Goal: Task Accomplishment & Management: Complete application form

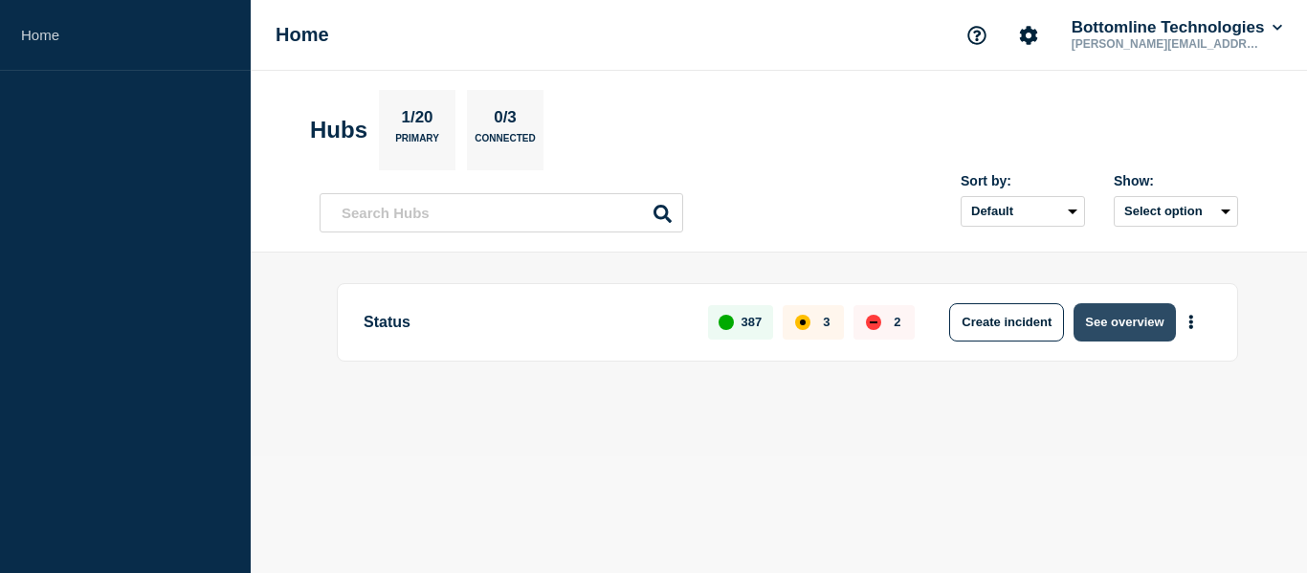
click at [1114, 327] on button "See overview" at bounding box center [1124, 322] width 101 height 38
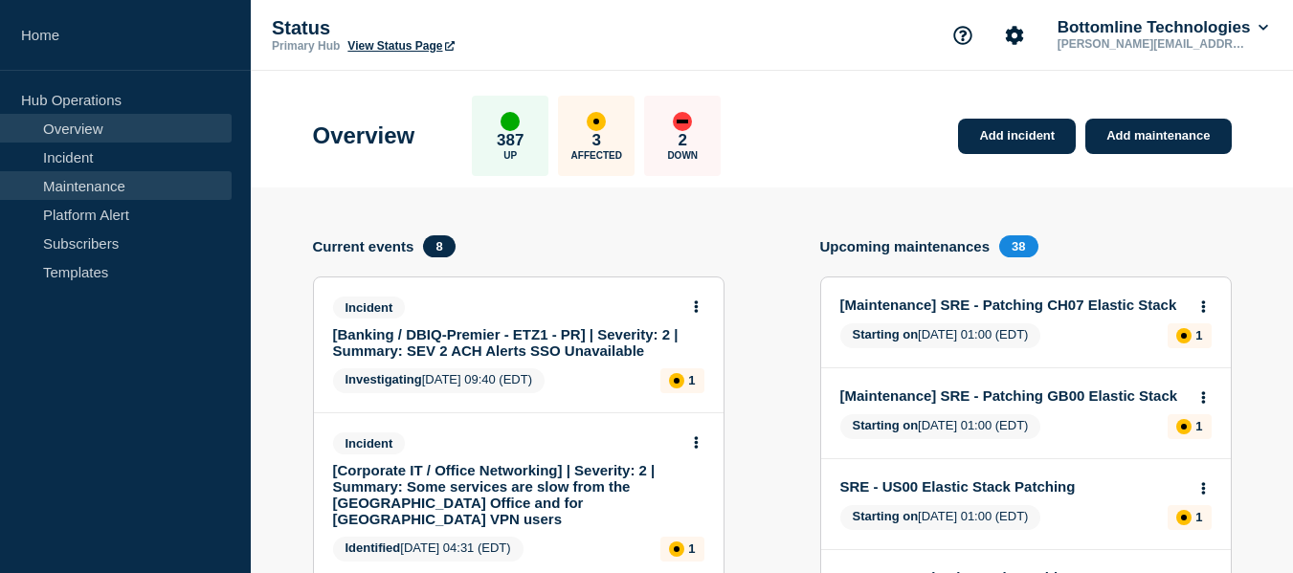
click at [91, 177] on link "Maintenance" at bounding box center [116, 185] width 232 height 29
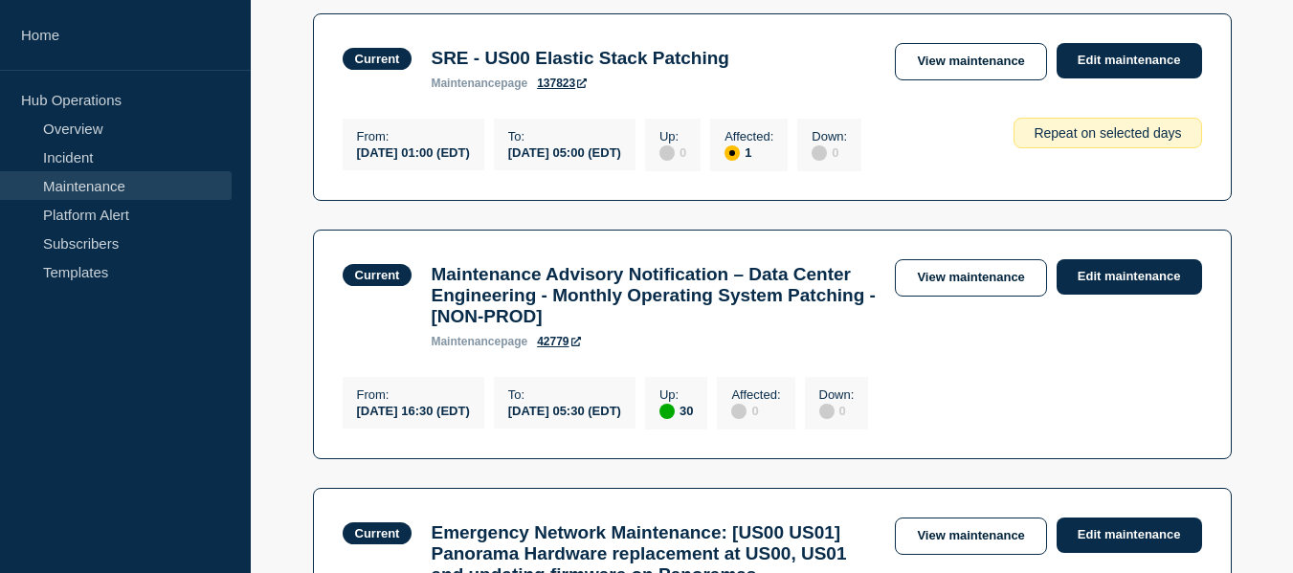
scroll to position [574, 0]
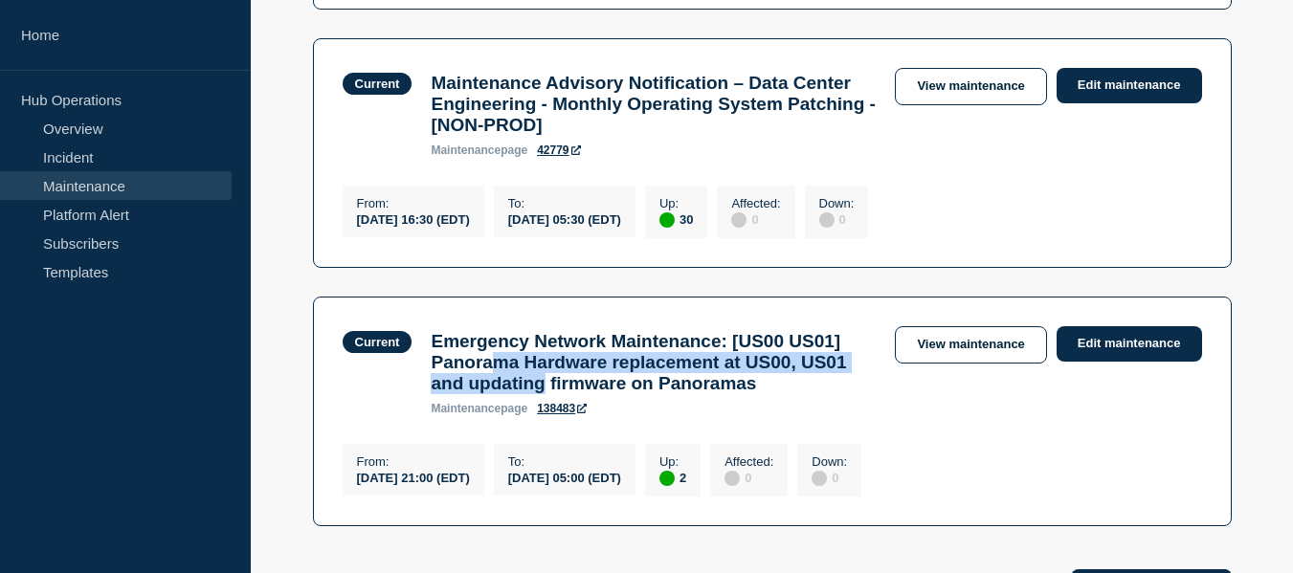
drag, startPoint x: 565, startPoint y: 380, endPoint x: 677, endPoint y: 411, distance: 116.3
click at [677, 394] on h3 "Emergency Network Maintenance: [US00 US01] Panorama Hardware replacement at US0…" at bounding box center [653, 362] width 445 height 63
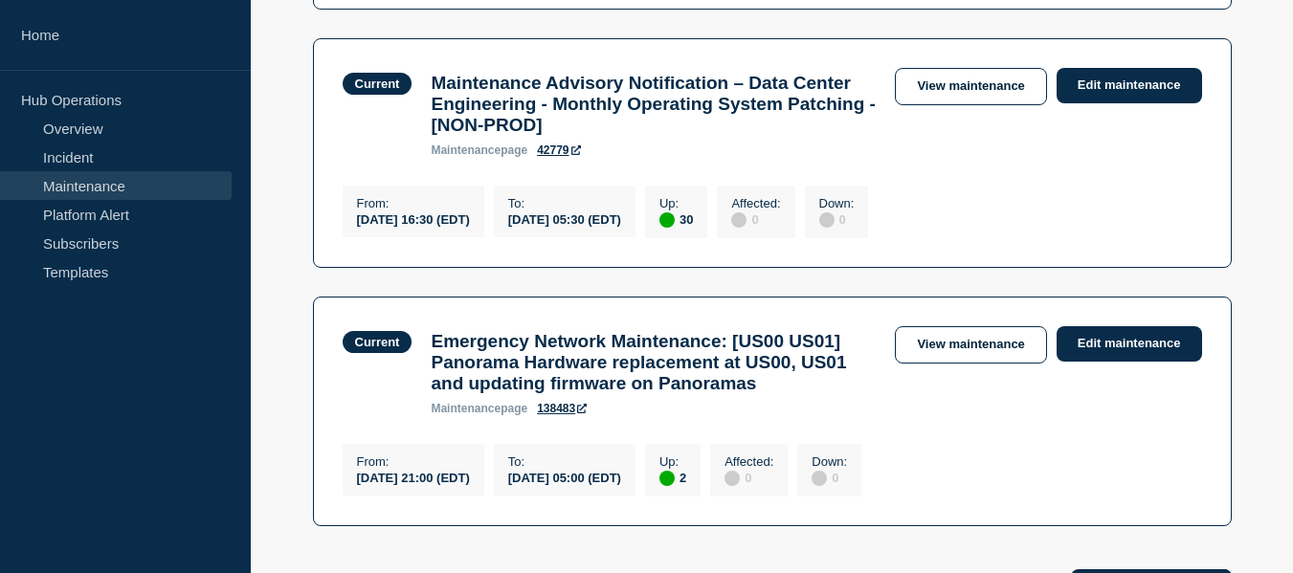
click at [534, 394] on h3 "Emergency Network Maintenance: [US00 US01] Panorama Hardware replacement at US0…" at bounding box center [653, 362] width 445 height 63
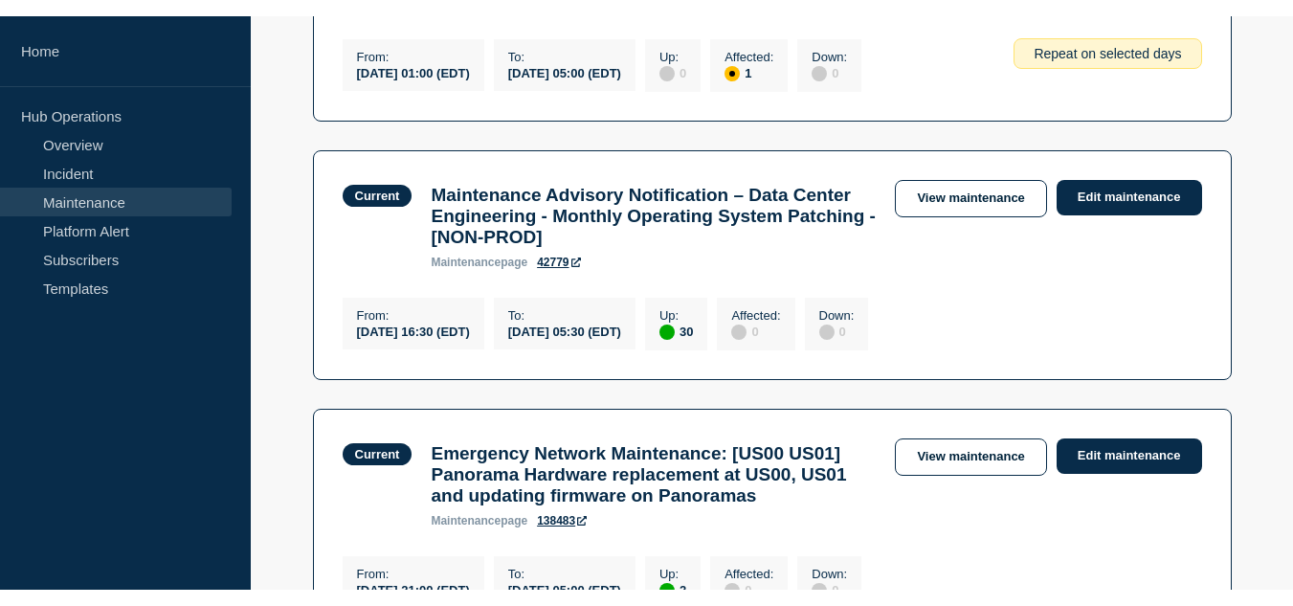
scroll to position [670, 0]
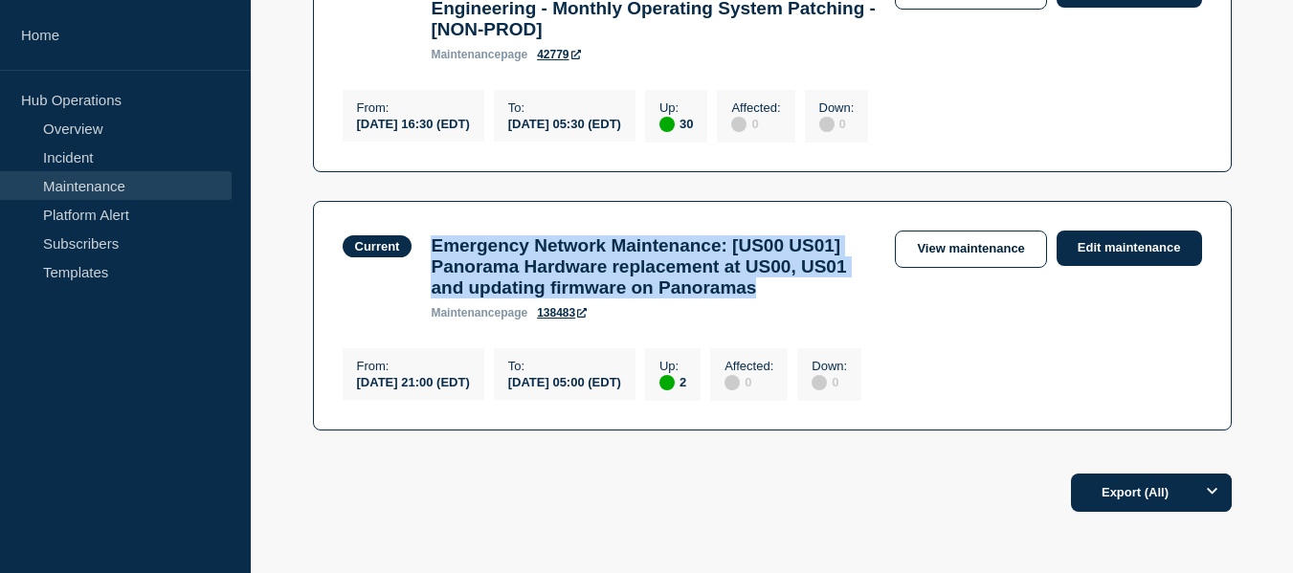
drag, startPoint x: 550, startPoint y: 352, endPoint x: 433, endPoint y: 264, distance: 146.2
click at [431, 264] on h3 "Emergency Network Maintenance: [US00 US01] Panorama Hardware replacement at US0…" at bounding box center [653, 266] width 445 height 63
copy h3 "Emergency Network Maintenance: [US00 US01] Panorama Hardware replacement at US0…"
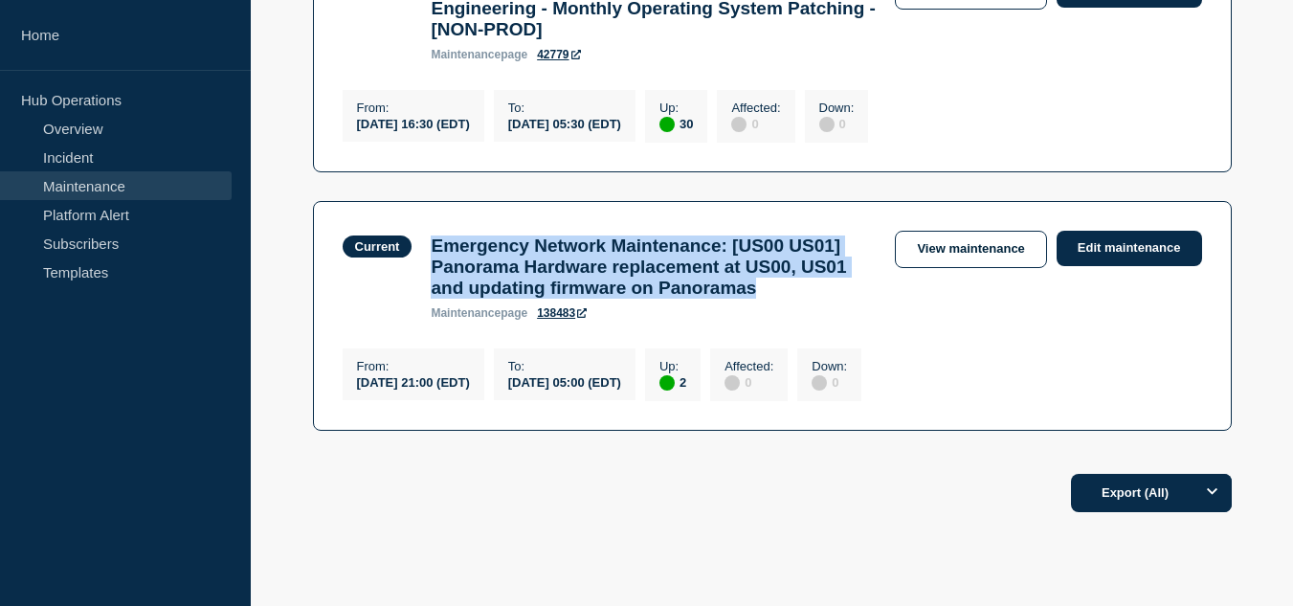
click at [283, 298] on main "All dates Filter Current 1 Affected SRE - US00 Elastic Stack Patching From 2025…" at bounding box center [772, 43] width 1042 height 832
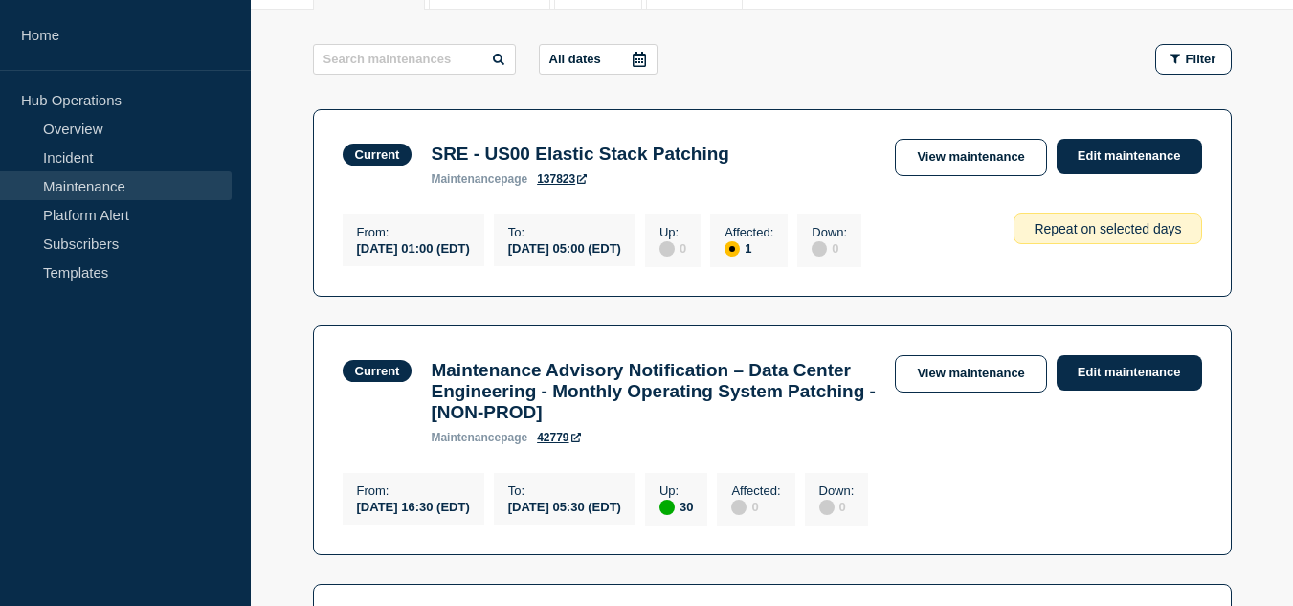
scroll to position [478, 0]
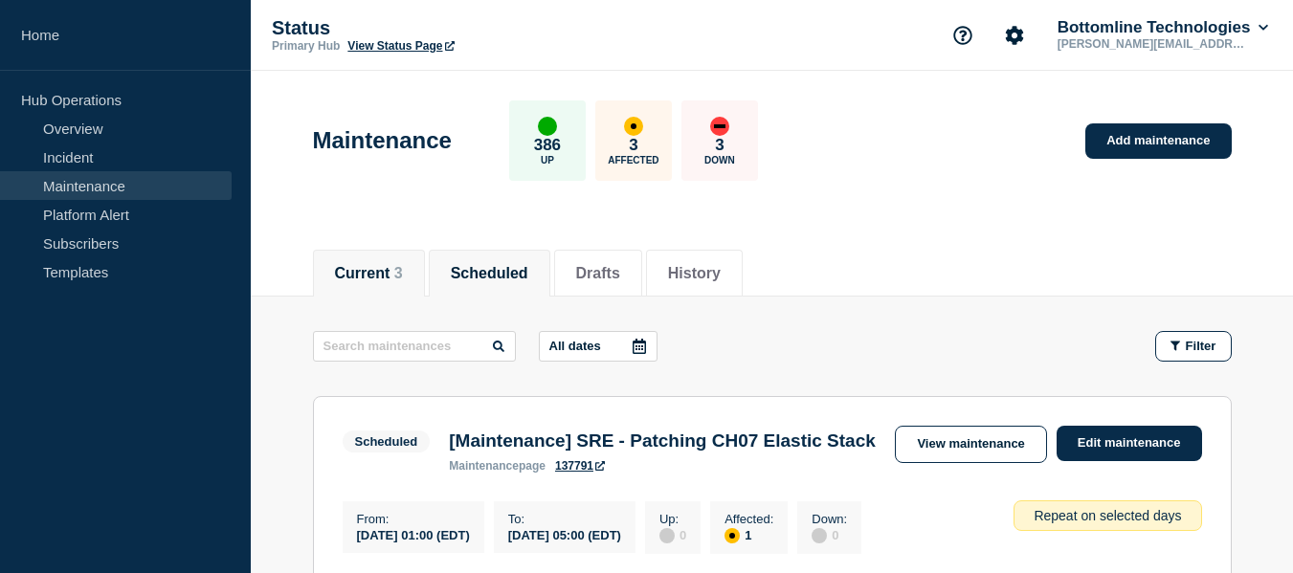
click at [400, 276] on button "Current 3" at bounding box center [369, 273] width 68 height 17
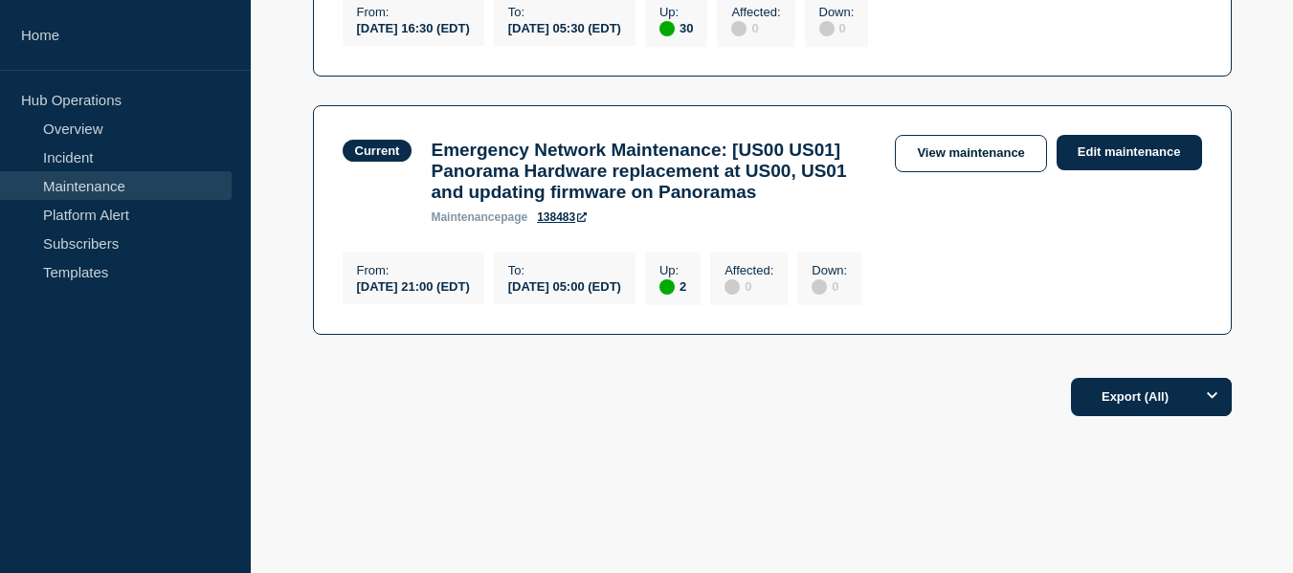
scroll to position [191, 0]
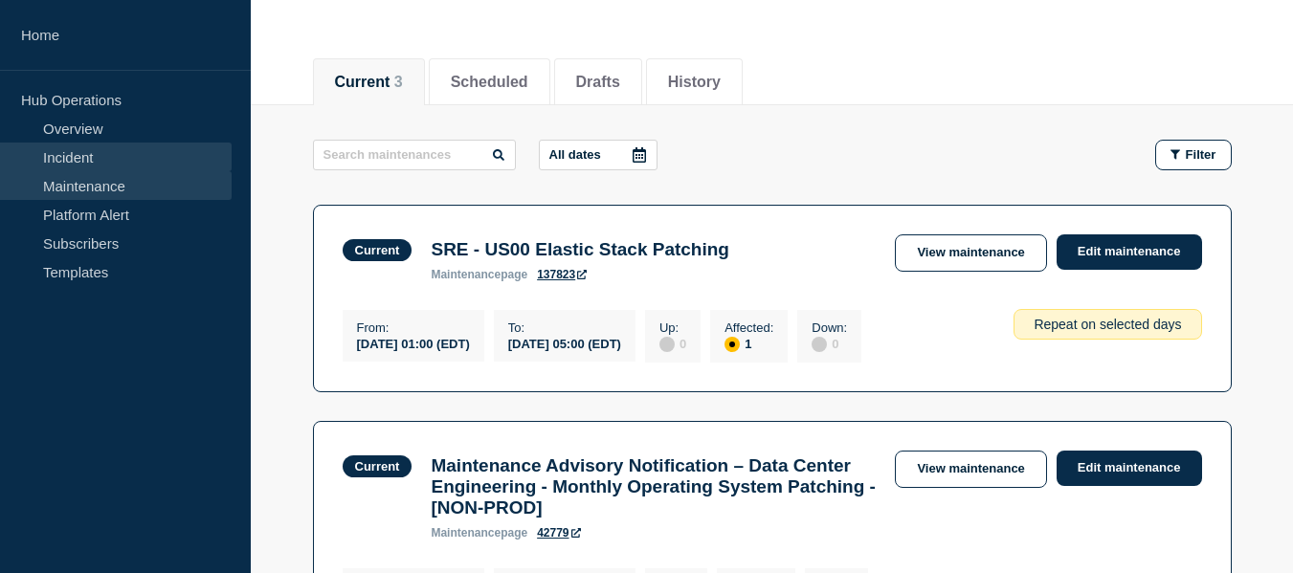
click at [123, 165] on link "Incident" at bounding box center [116, 157] width 232 height 29
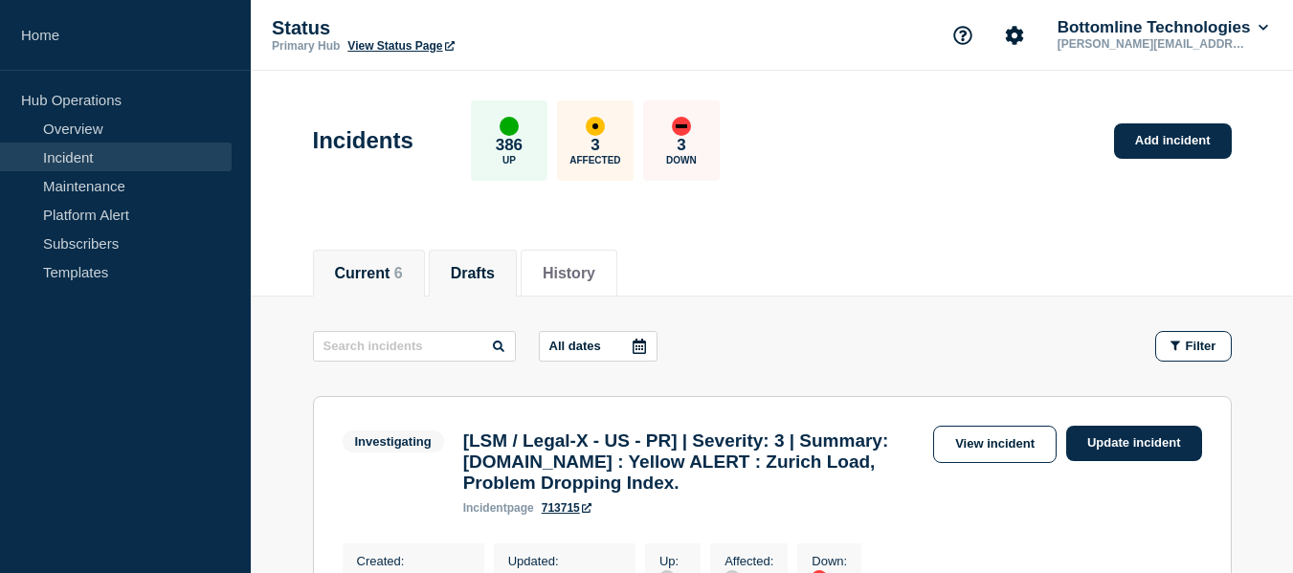
click at [489, 272] on button "Drafts" at bounding box center [473, 273] width 44 height 17
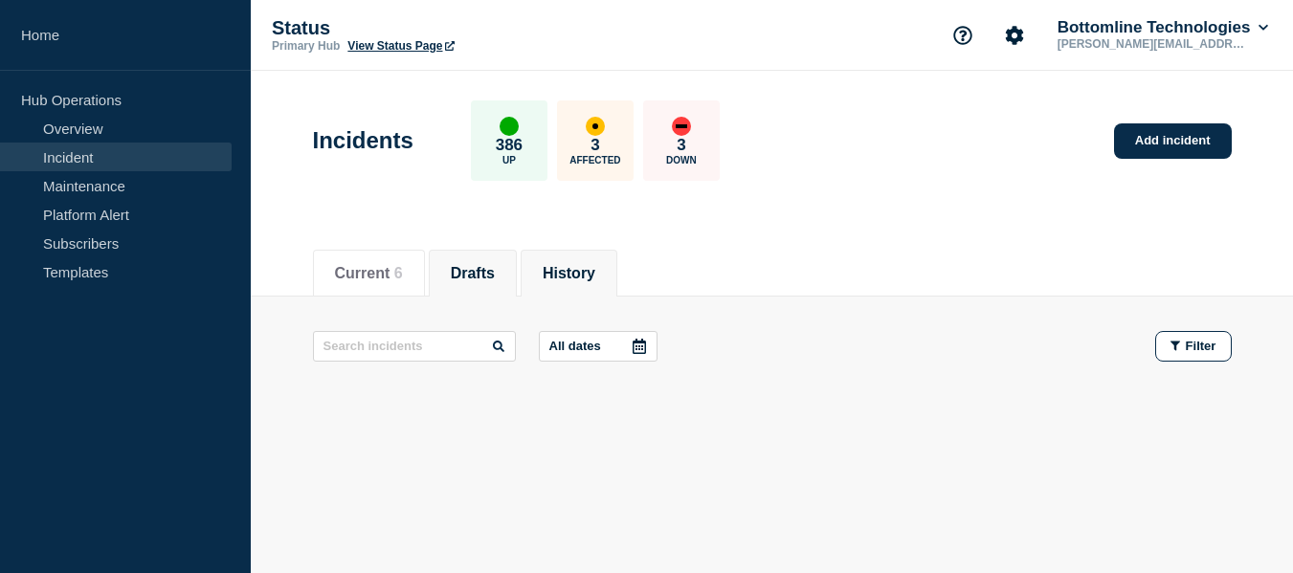
click at [548, 272] on li "History" at bounding box center [569, 273] width 97 height 47
click at [396, 270] on button "Current 6" at bounding box center [369, 273] width 68 height 17
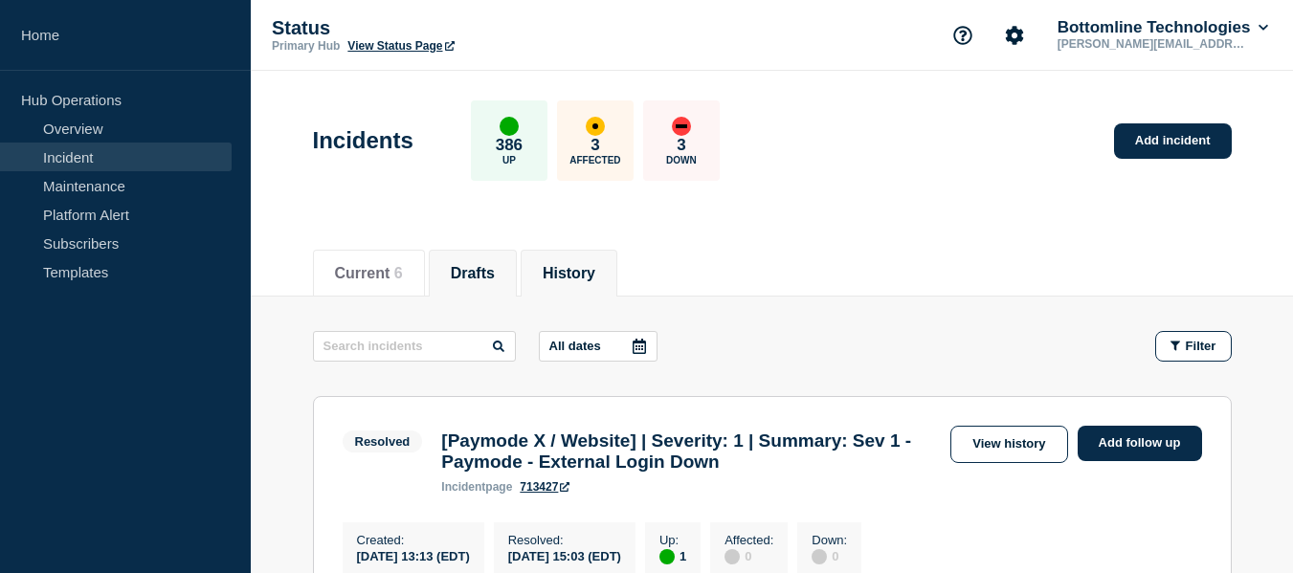
click at [487, 277] on button "Drafts" at bounding box center [473, 273] width 44 height 17
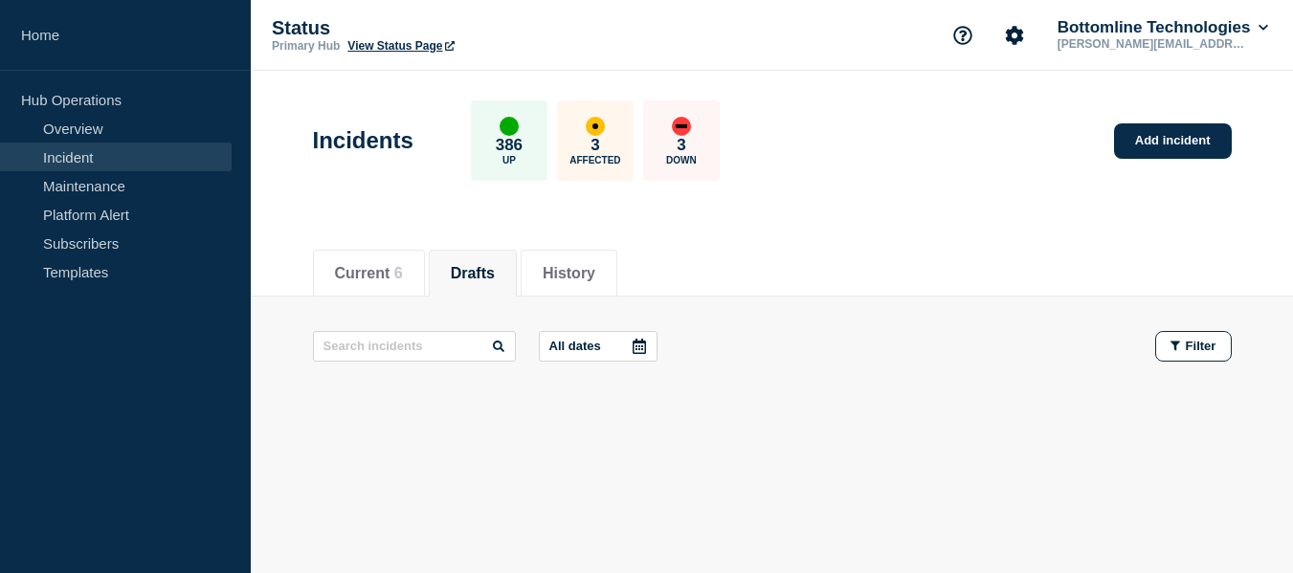
scroll to position [11, 0]
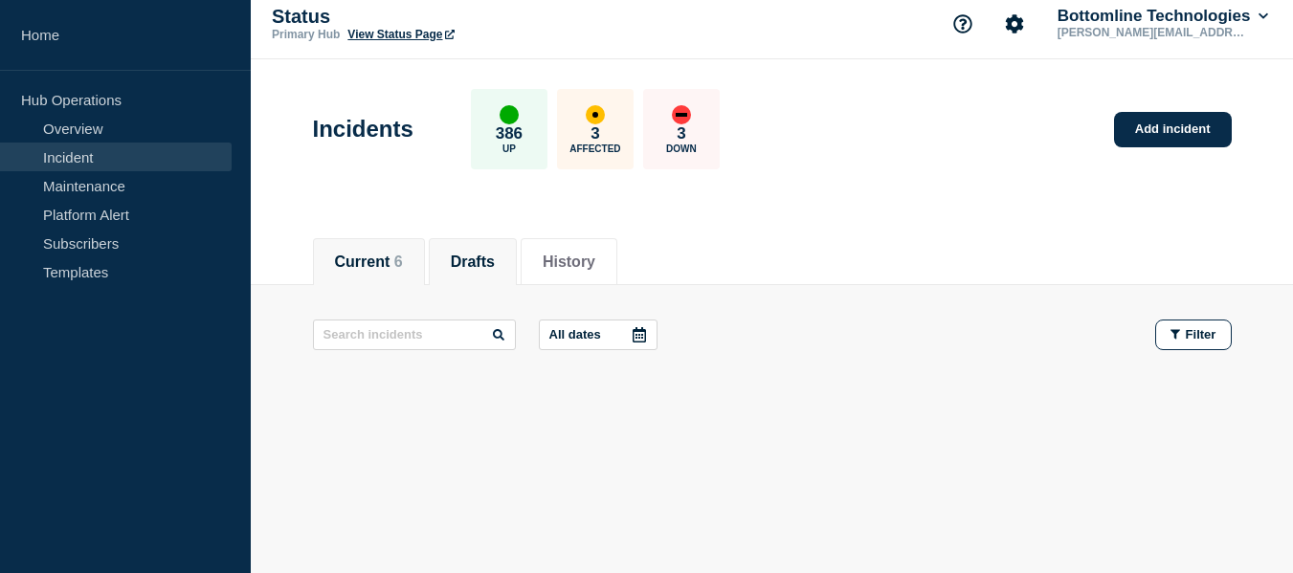
click at [401, 260] on button "Current 6" at bounding box center [369, 262] width 68 height 17
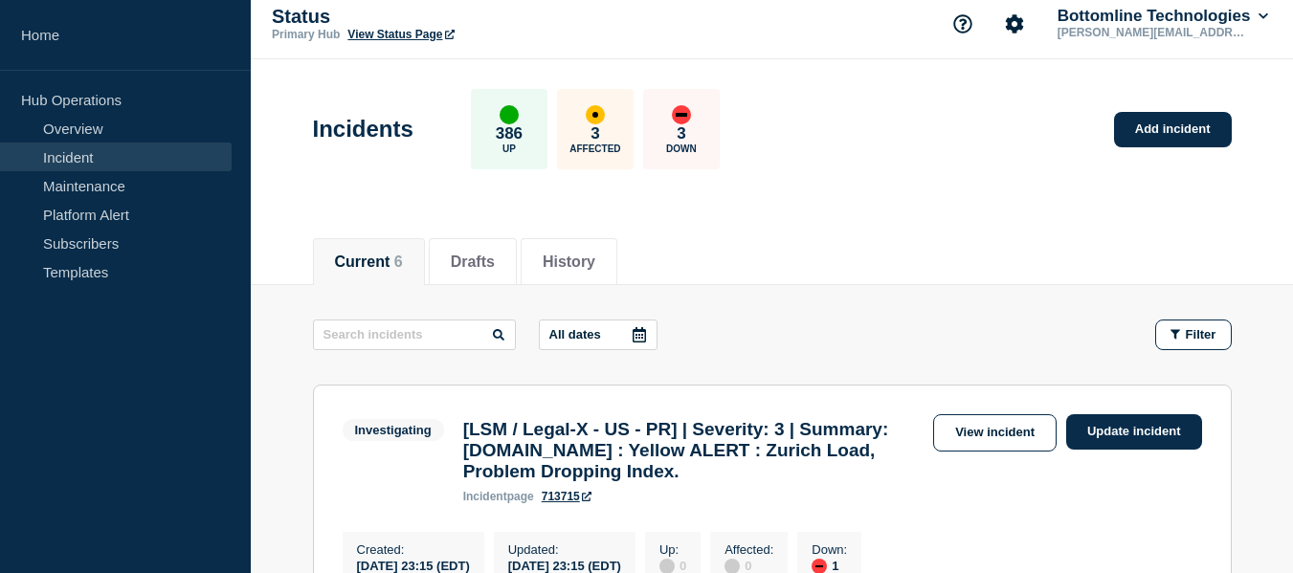
scroll to position [299, 0]
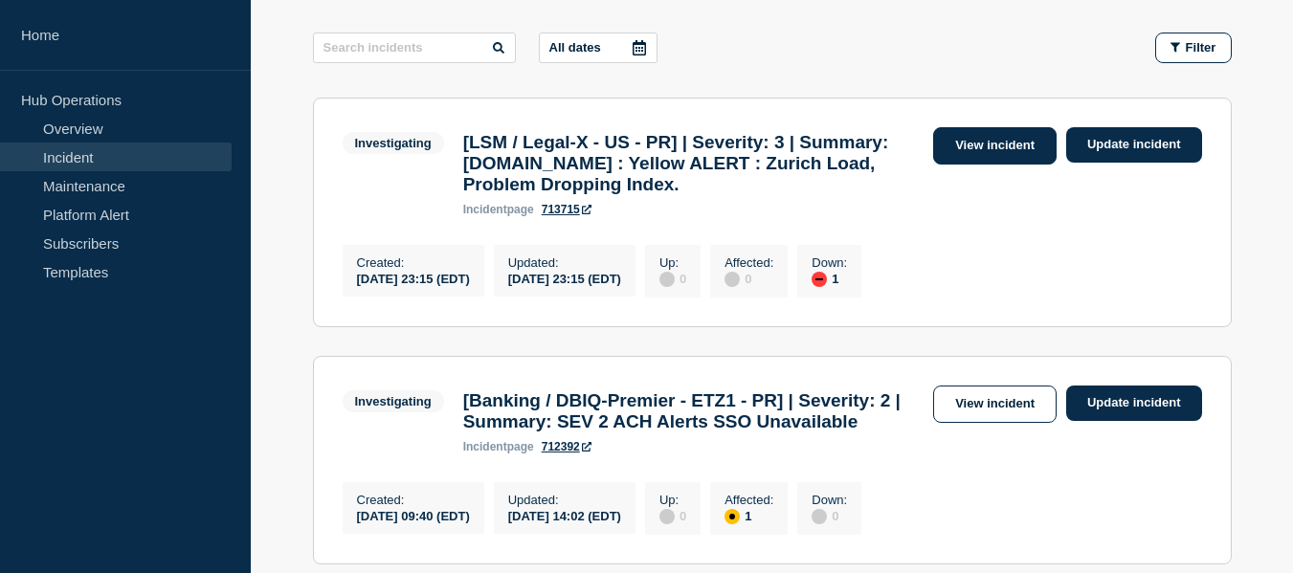
click at [995, 148] on link "View incident" at bounding box center [994, 145] width 123 height 37
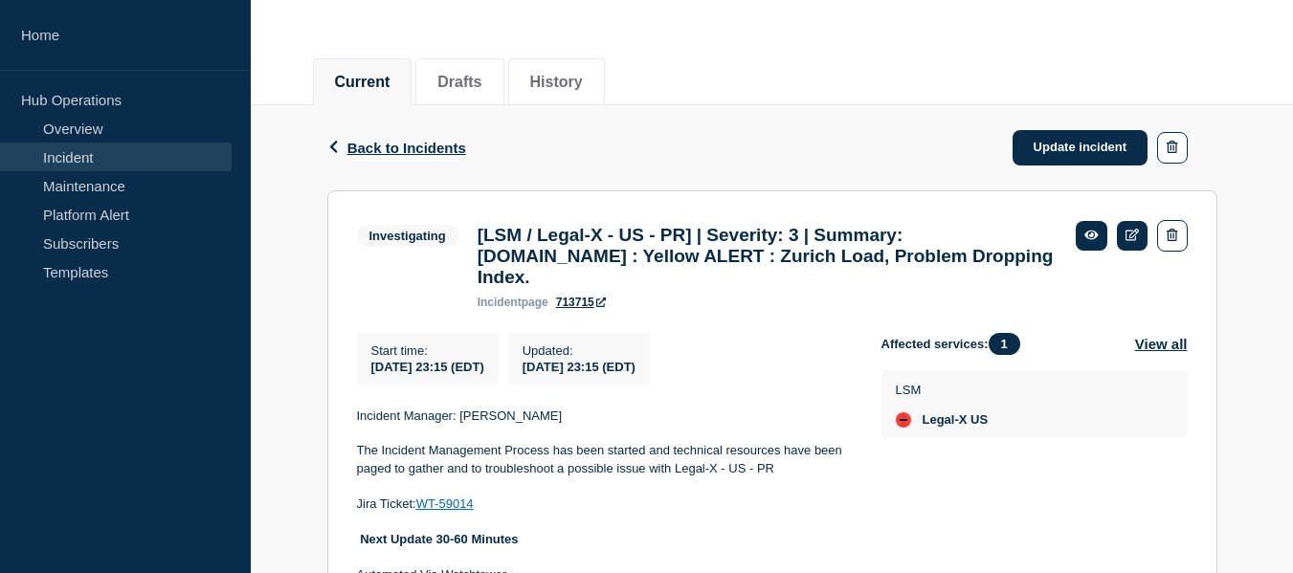
scroll to position [306, 0]
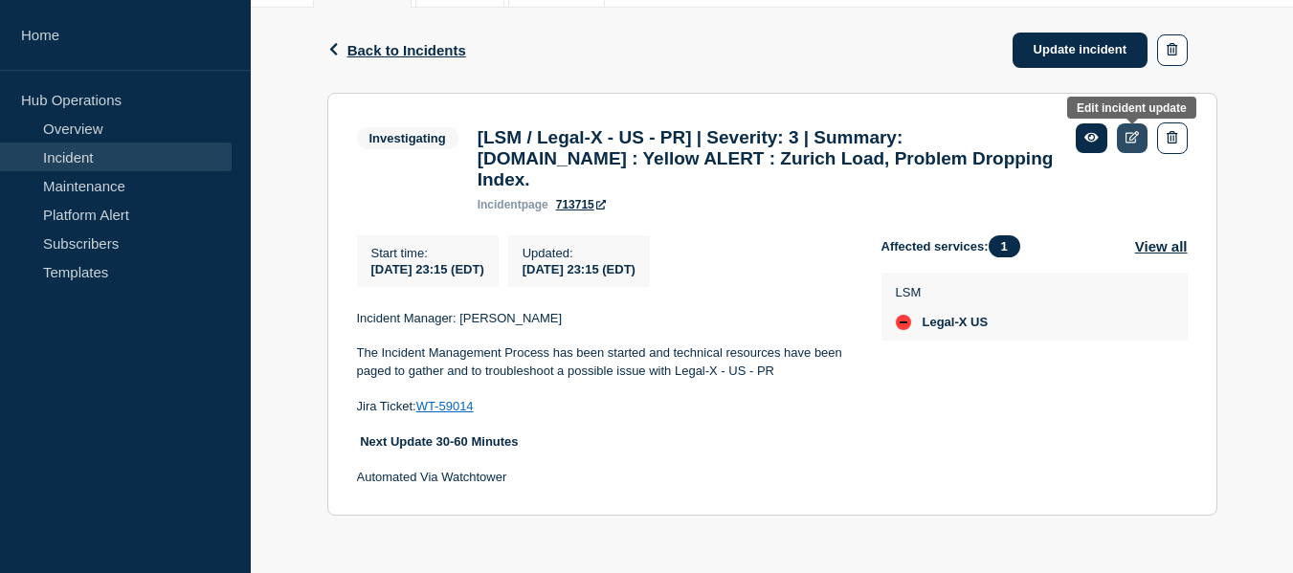
click at [1137, 123] on link at bounding box center [1133, 138] width 32 height 30
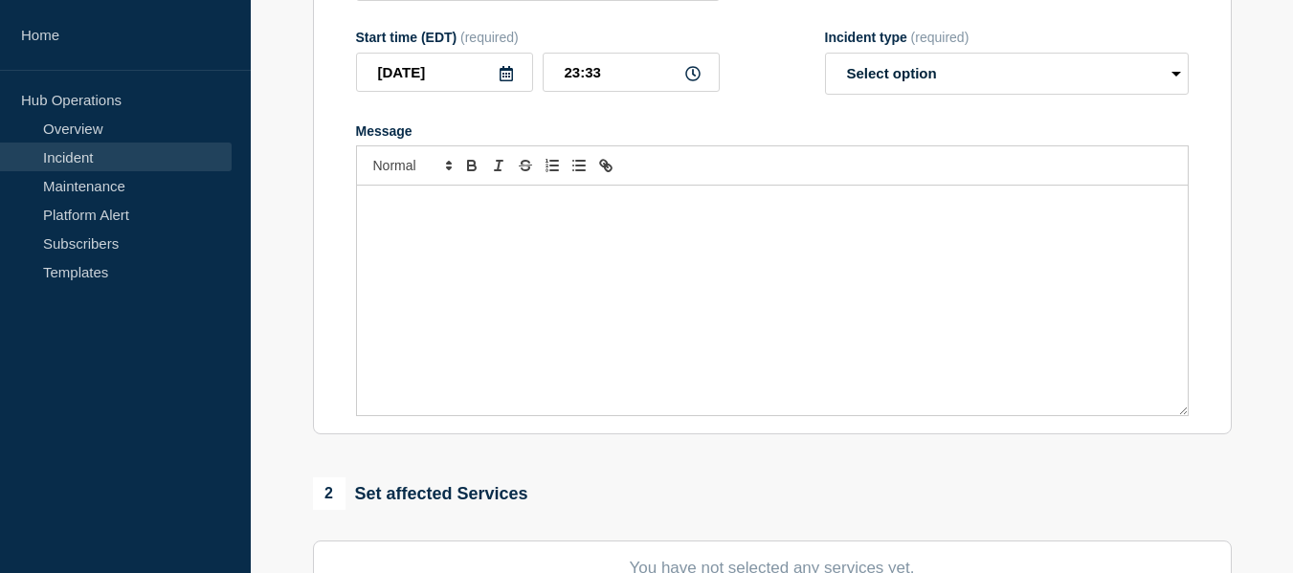
type input "[LSM / Legal-X - US - PR] | Severity: 3 | Summary: bottomline.legal-x.com : Yel…"
type input "23:15"
select select "investigating"
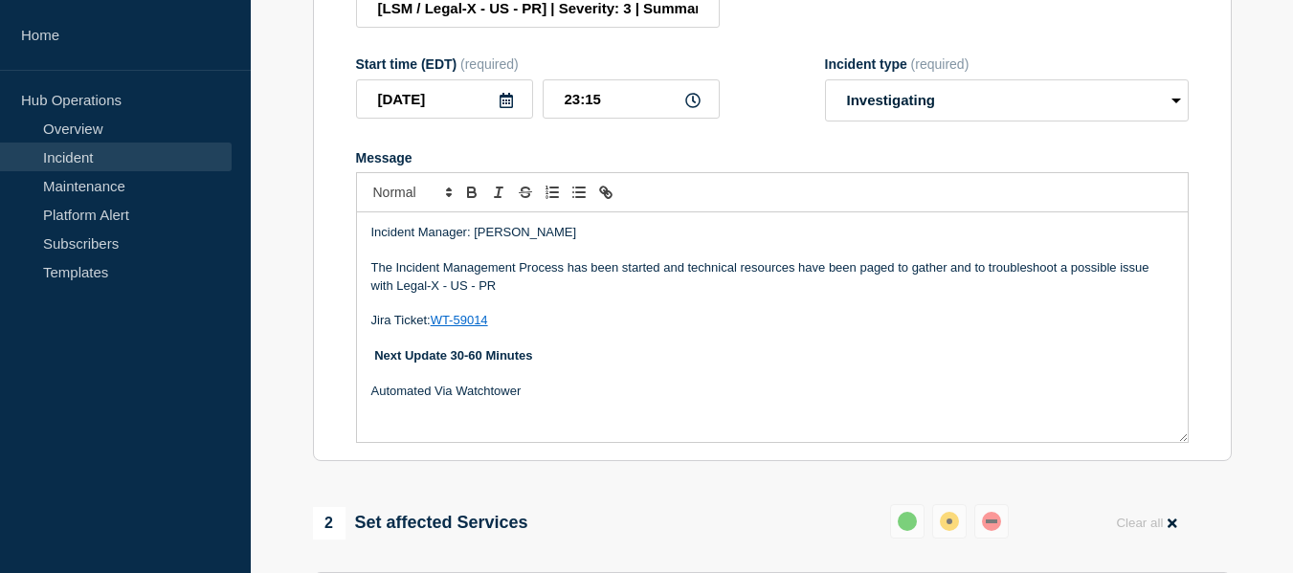
click at [516, 295] on p "The Incident Management Process has been started and technical resources have b…" at bounding box center [772, 276] width 802 height 35
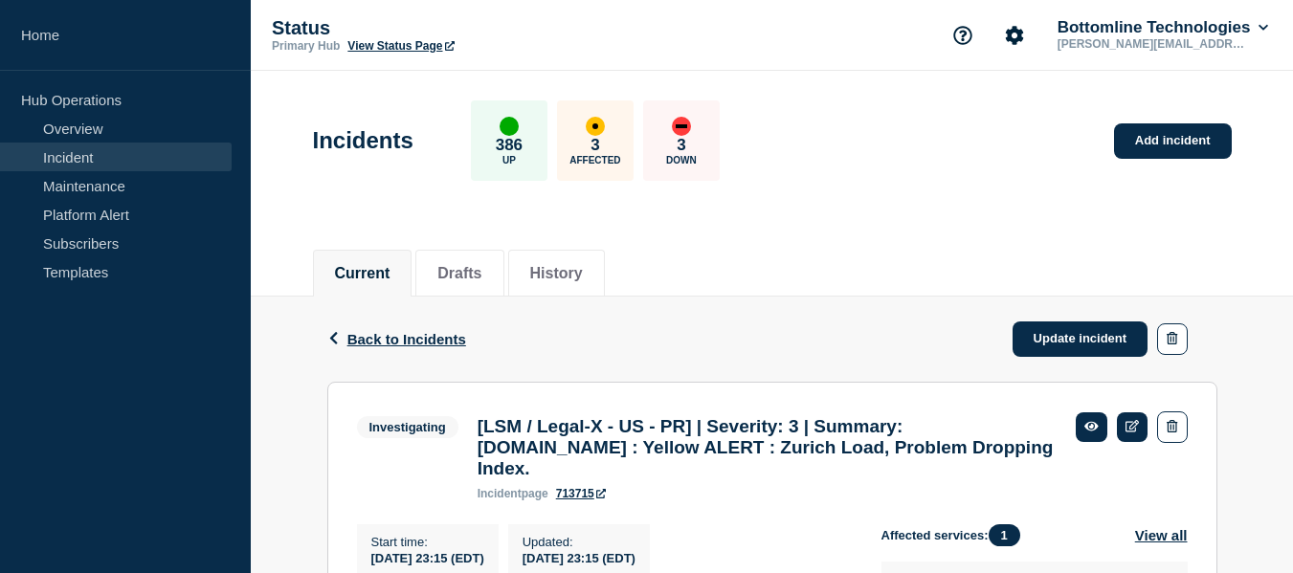
scroll to position [287, 0]
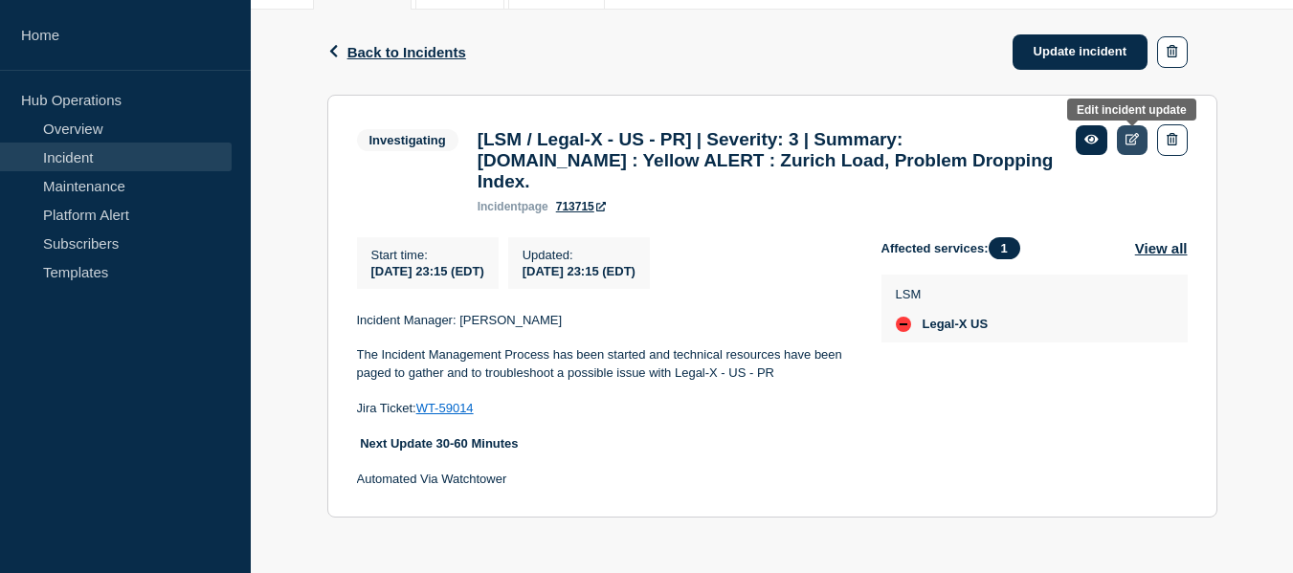
click at [1129, 136] on icon at bounding box center [1132, 139] width 14 height 12
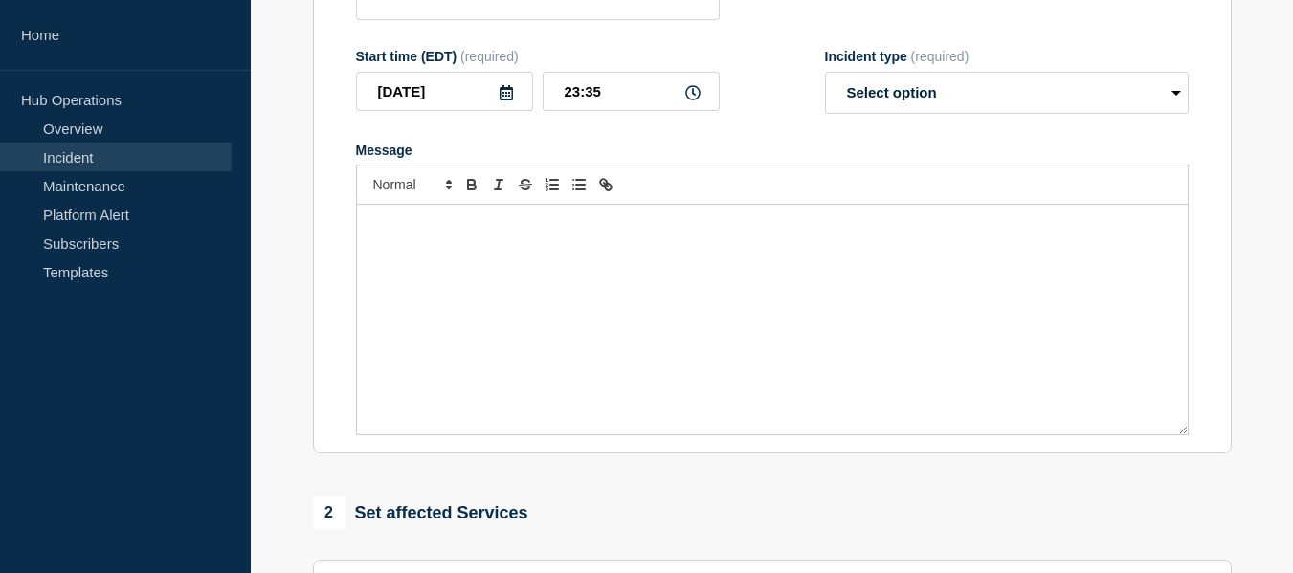
type input "[LSM / Legal-X - US - PR] | Severity: 3 | Summary: bottomline.legal-x.com : Yel…"
type input "23:15"
select select "investigating"
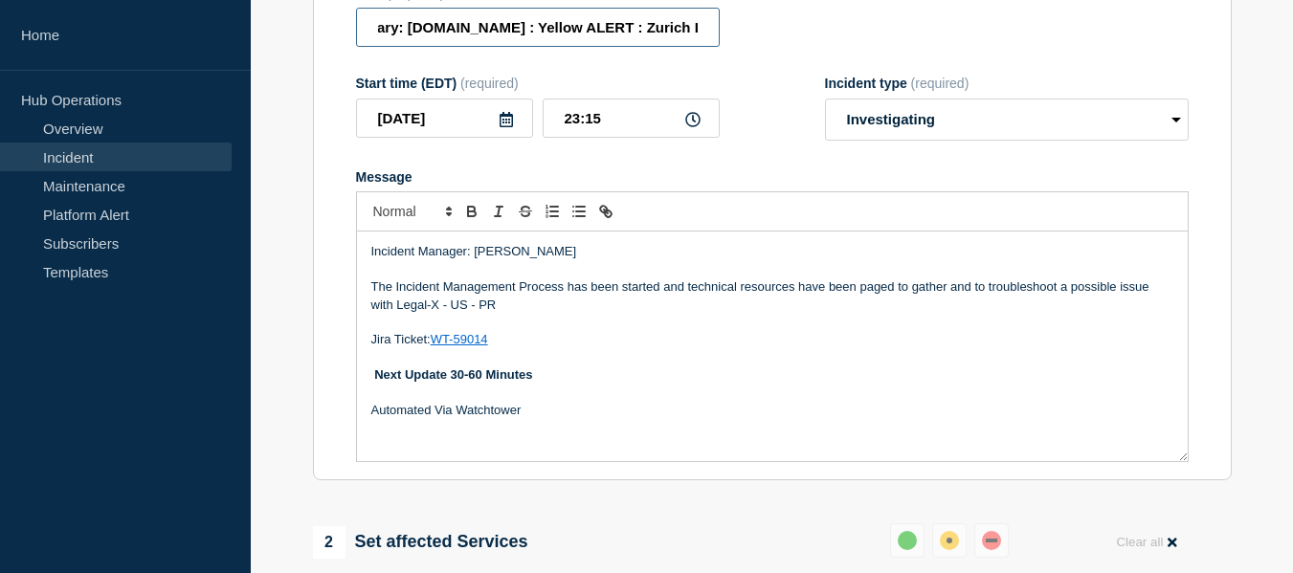
scroll to position [0, 559]
drag, startPoint x: 579, startPoint y: 71, endPoint x: 877, endPoint y: 70, distance: 298.5
click at [877, 48] on div "Title (required) [LSM / Legal-X - US - PR] | Severity: 3 | Summary: bottomline.…" at bounding box center [772, 17] width 832 height 62
click at [698, 47] on input "[LSM / Legal-X - US - PR] | Severity: 3 | Summary: bottomline.legal-x.com : Yel…" at bounding box center [538, 27] width 364 height 39
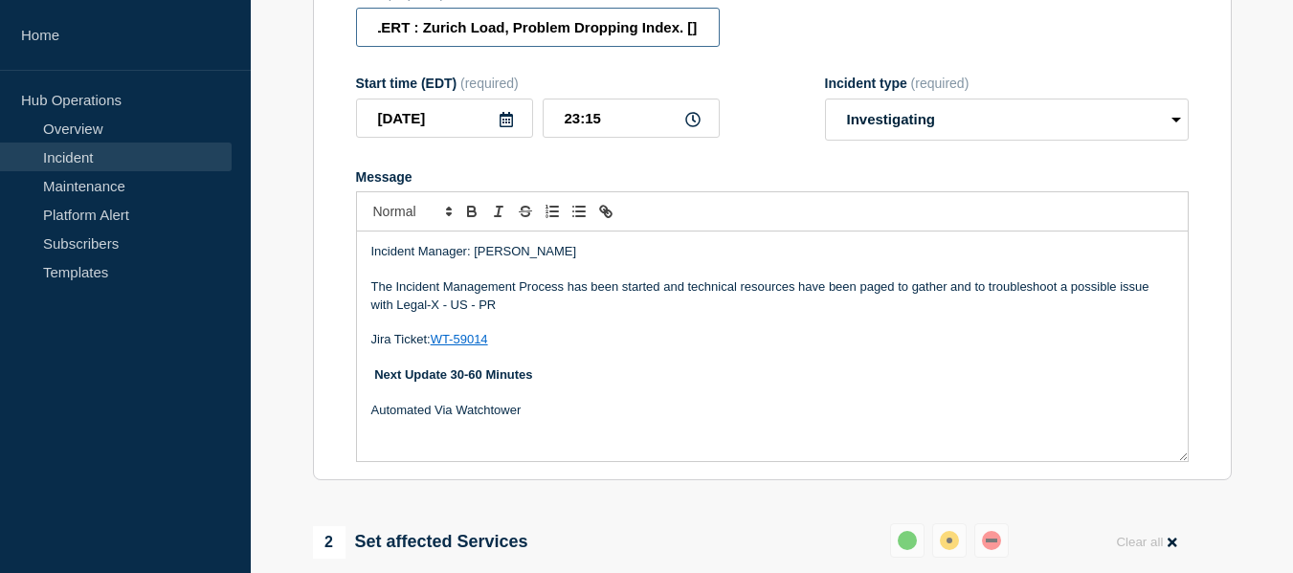
drag, startPoint x: 672, startPoint y: 72, endPoint x: 902, endPoint y: 79, distance: 230.7
click at [902, 48] on div "Title (required) [LSM / Legal-X - US - PR] | Severity: 3 | Summary: bottomline.…" at bounding box center [772, 17] width 832 height 62
click at [691, 47] on input "[LSM / Legal-X - US - PR] | Severity: 3 | Summary: bottomline.legal-x.com : Yel…" at bounding box center [538, 27] width 364 height 39
paste input "WT-59014"
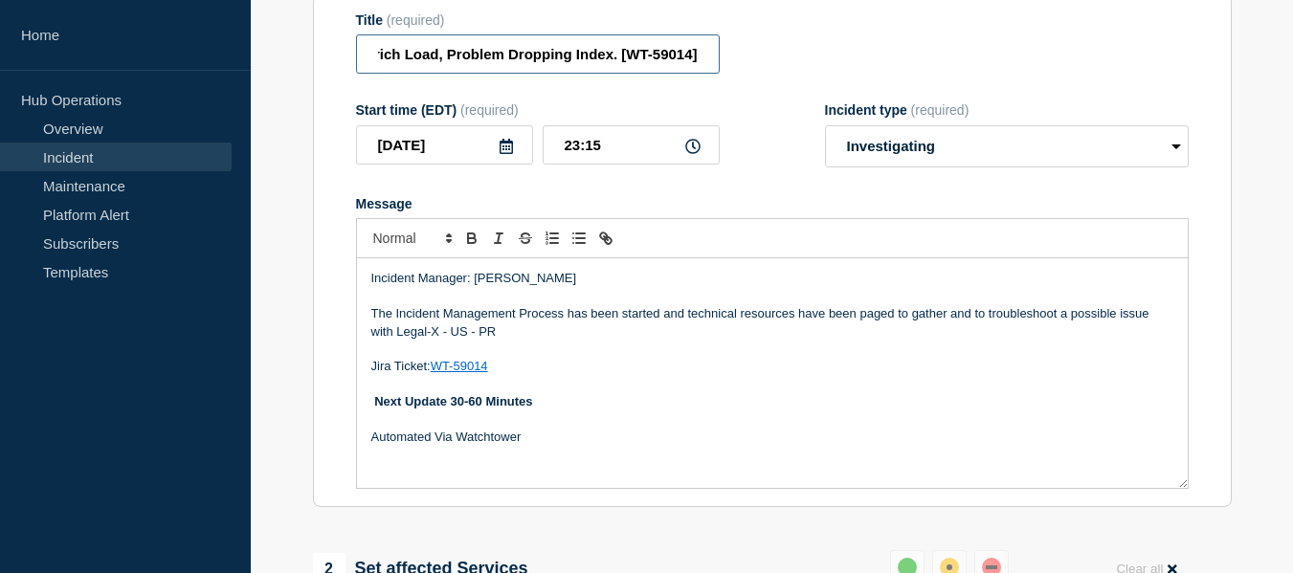
type input "[LSM / Legal-X - US - PR] | Severity: 3 | Summary: bottomline.legal-x.com : Yel…"
click at [564, 341] on p "The Incident Management Process has been started and technical resources have b…" at bounding box center [772, 322] width 802 height 35
drag, startPoint x: 527, startPoint y: 346, endPoint x: 387, endPoint y: 326, distance: 142.1
click at [387, 326] on p "The Incident Management Process has been started and technical resources have b…" at bounding box center [772, 322] width 802 height 35
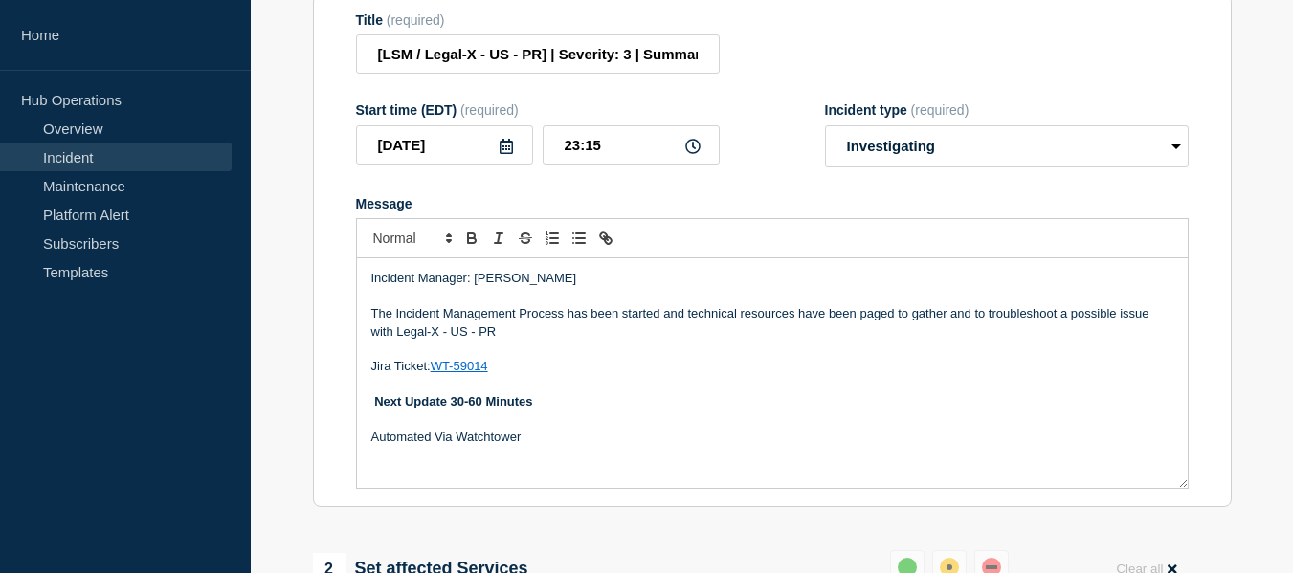
click at [549, 341] on p "The Incident Management Process has been started and technical resources have b…" at bounding box center [772, 322] width 802 height 35
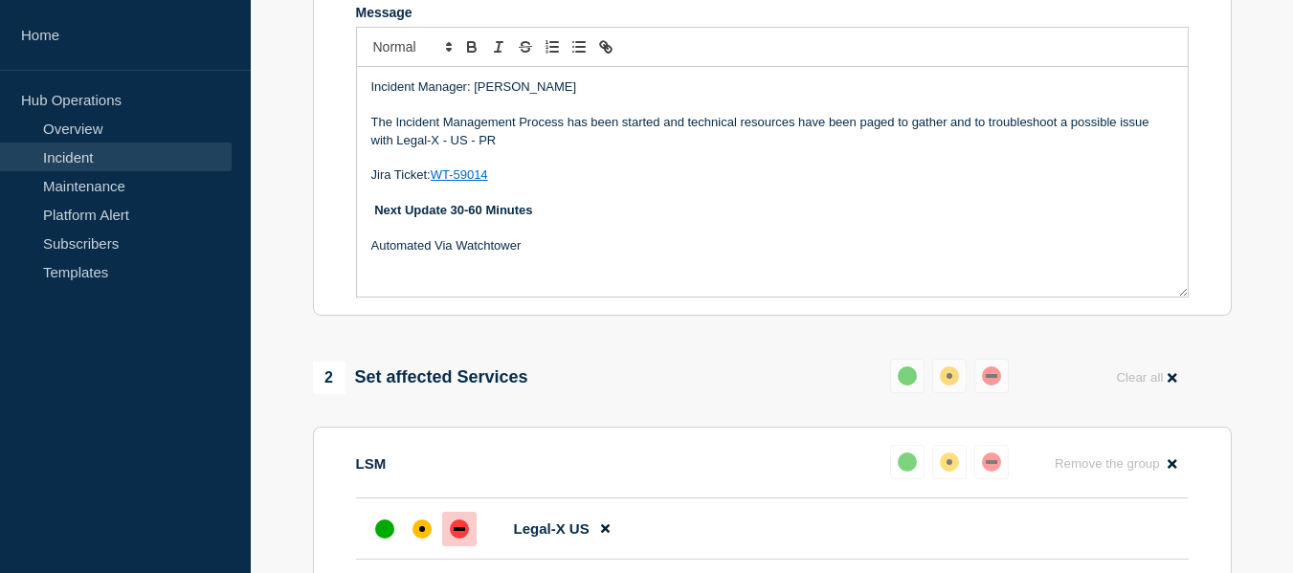
drag, startPoint x: 520, startPoint y: 152, endPoint x: 376, endPoint y: 139, distance: 144.1
click at [376, 139] on p "The Incident Management Process has been started and technical resources have b…" at bounding box center [772, 131] width 802 height 35
click at [421, 96] on p "Incident Manager: Vivek Gadiraju" at bounding box center [772, 86] width 802 height 17
click at [517, 149] on p "The Incident Management Process has been started and technical resources have b…" at bounding box center [772, 131] width 802 height 35
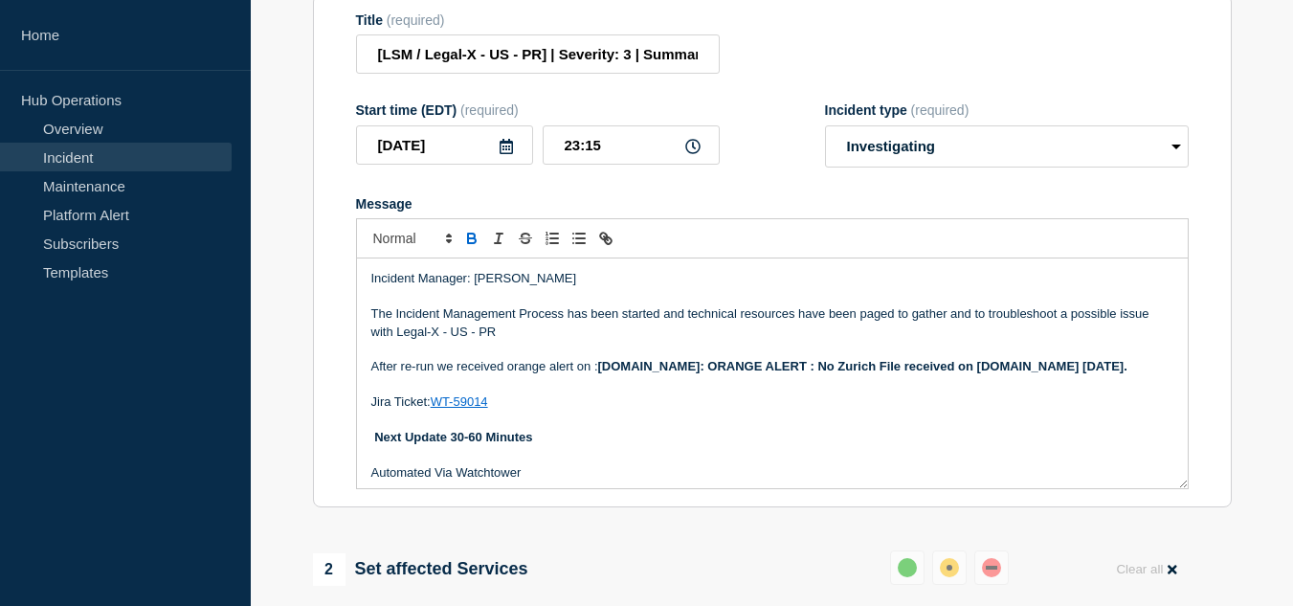
scroll to position [23, 0]
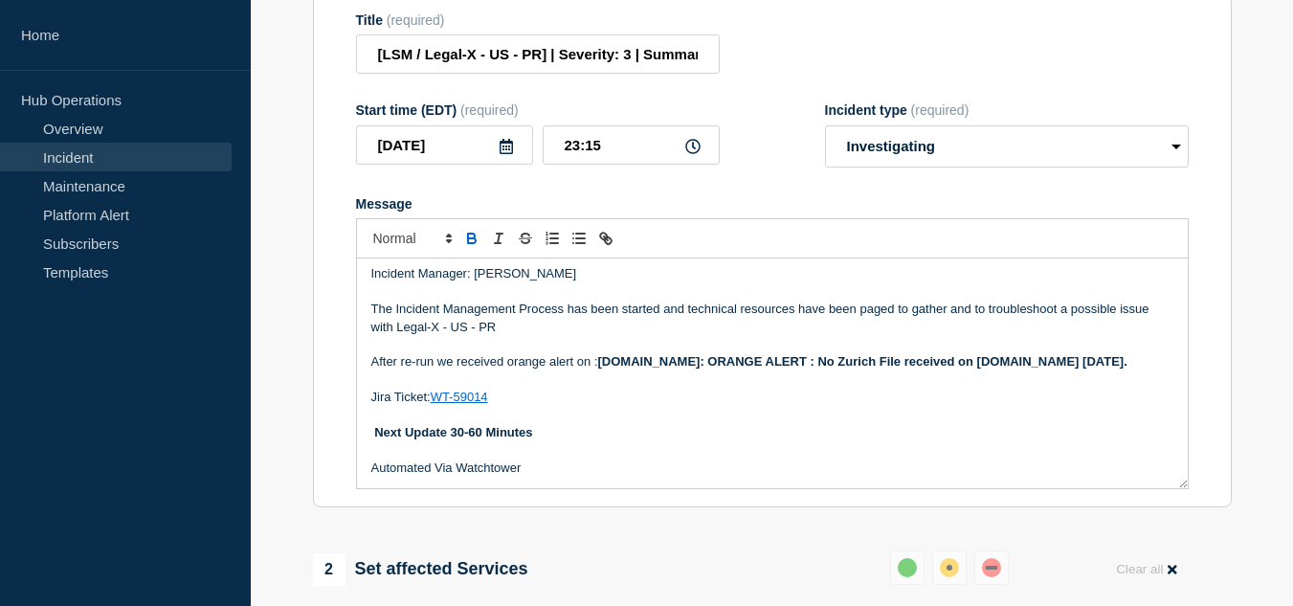
click at [288, 349] on section "1 Provide details Title (required) [LSM / Legal-X - US - PR] | Severity: 3 | Su…" at bounding box center [772, 529] width 1042 height 1196
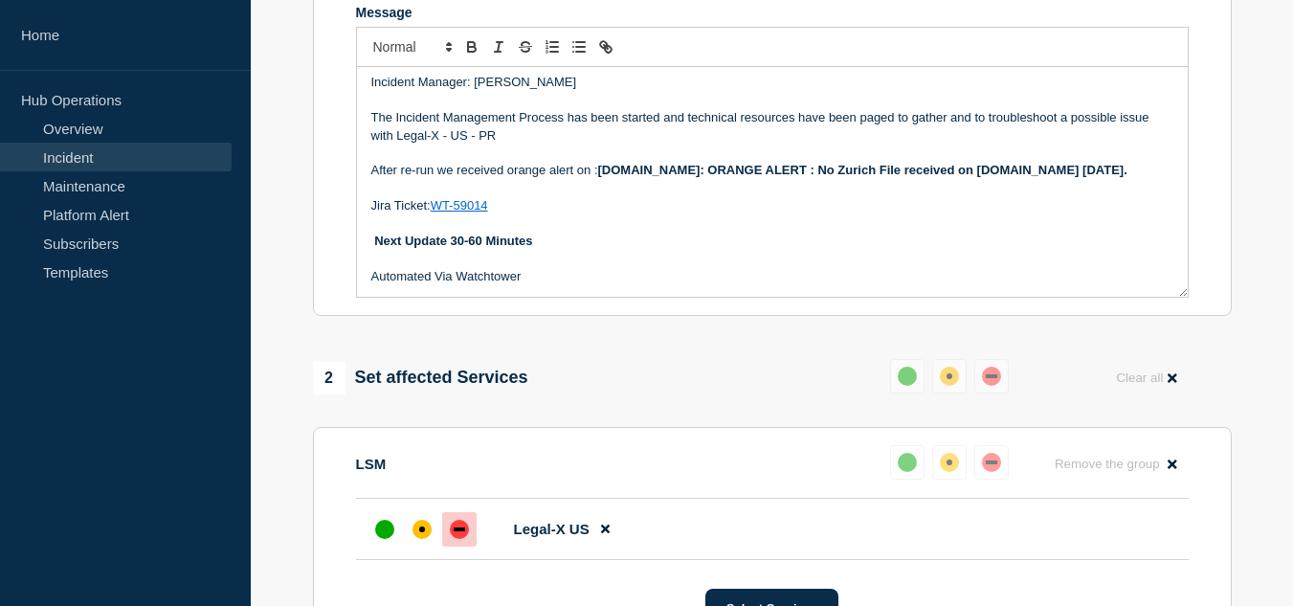
scroll to position [0, 0]
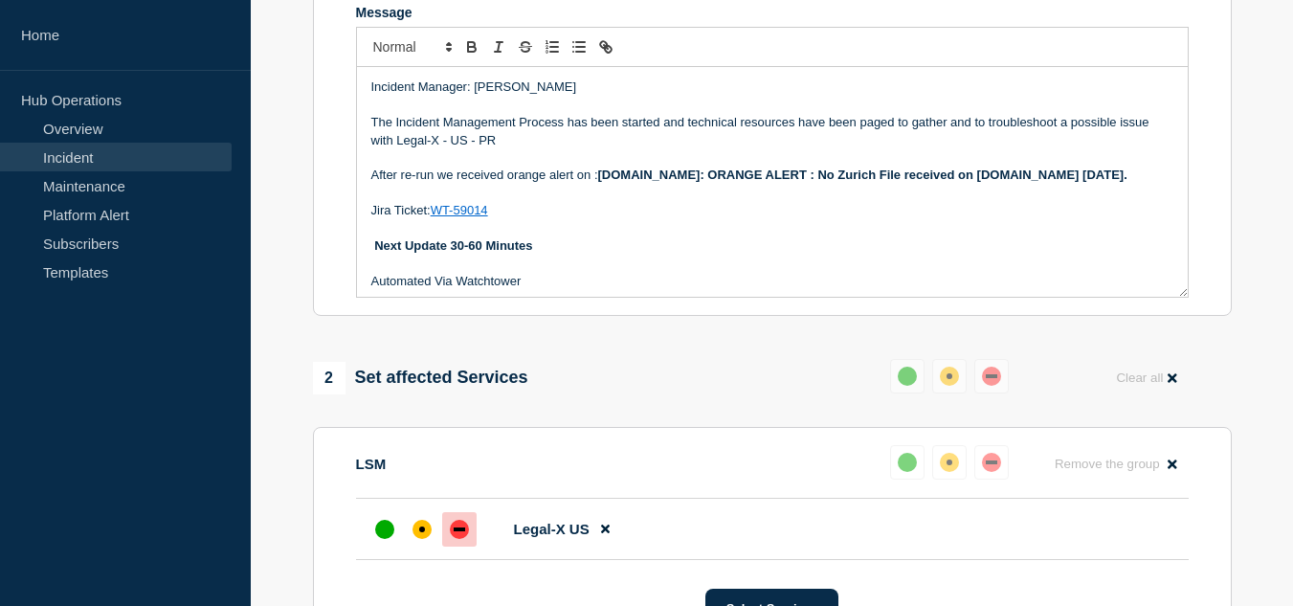
click at [524, 184] on p "After re-run we received orange alert on : bottomline.legal-x.com: ORANGE ALERT…" at bounding box center [772, 174] width 802 height 17
drag, startPoint x: 510, startPoint y: 161, endPoint x: 329, endPoint y: 140, distance: 182.1
click at [329, 140] on section "Title (required) [LSM / Legal-X - US - PR] | Severity: 3 | Summary: bottomline.…" at bounding box center [772, 60] width 919 height 514
click at [423, 219] on p "Message" at bounding box center [772, 210] width 802 height 17
click at [503, 202] on p "Message" at bounding box center [772, 193] width 802 height 17
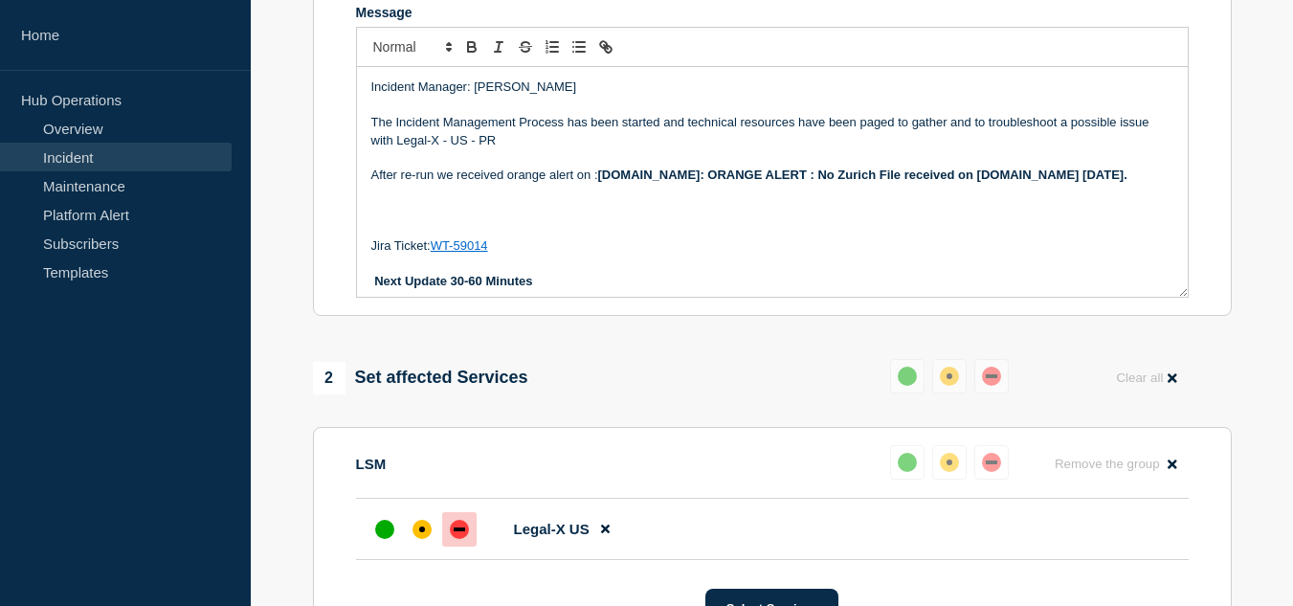
scroll to position [287, 0]
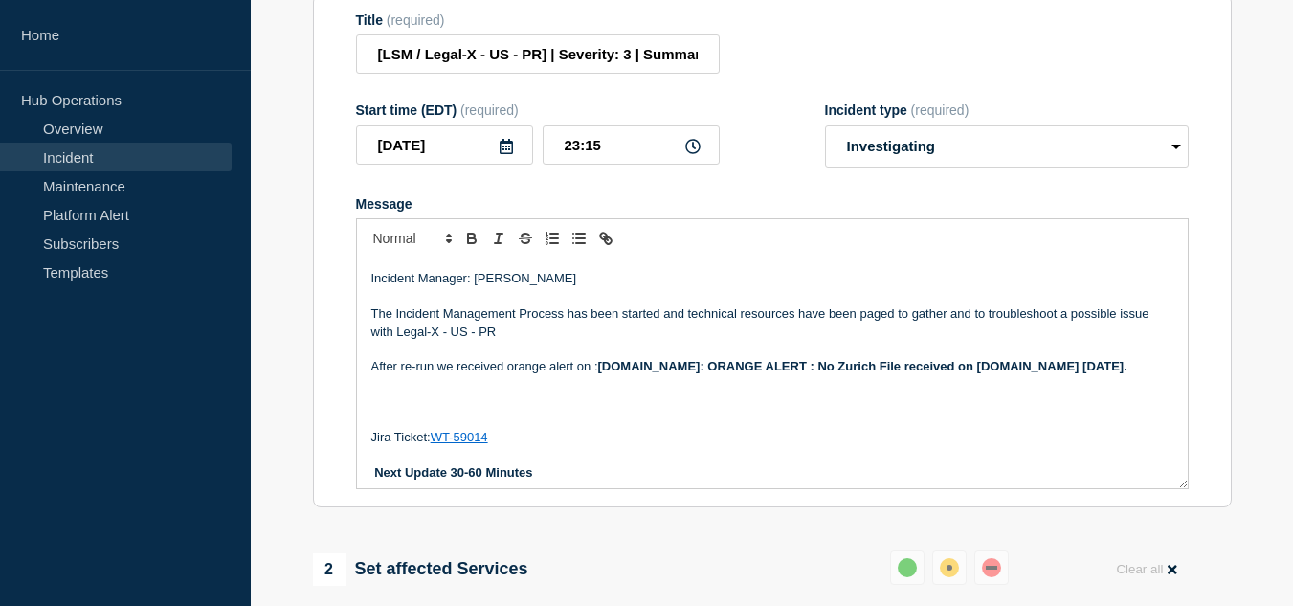
click at [626, 233] on div at bounding box center [772, 238] width 832 height 40
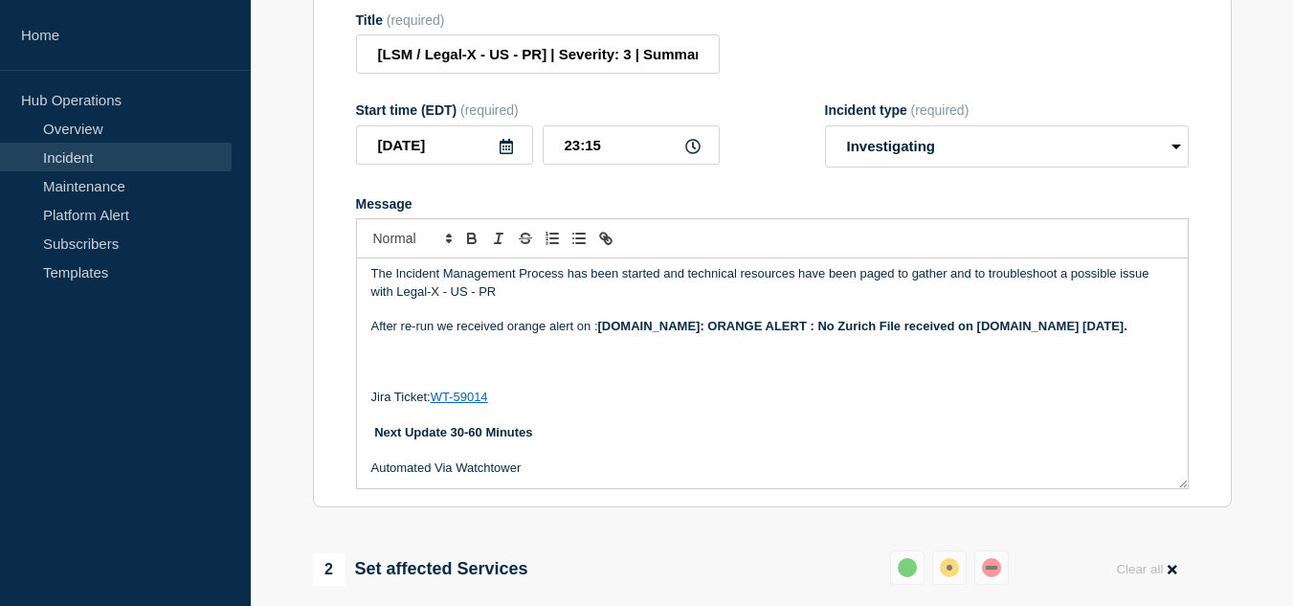
click at [579, 335] on p "After re-run we received orange alert on : bottomline.legal-x.com: ORANGE ALERT…" at bounding box center [772, 326] width 802 height 17
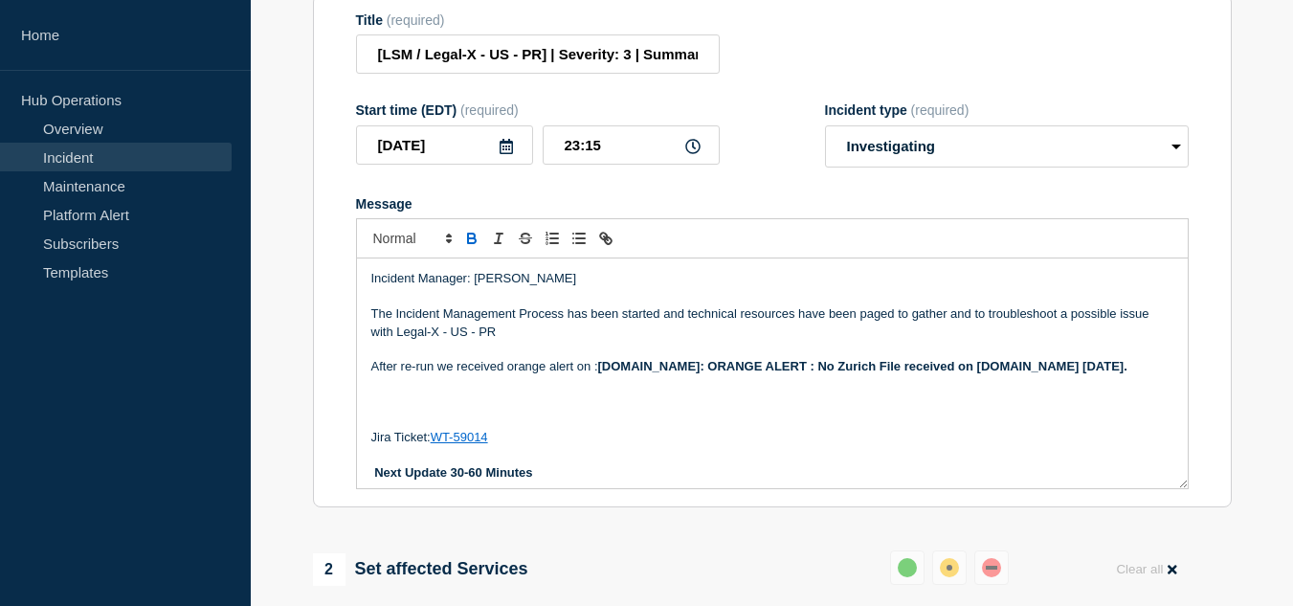
click at [607, 375] on p "After re-run we received orange alert on : bottomline.legal-x.com: ORANGE ALERT…" at bounding box center [772, 366] width 802 height 17
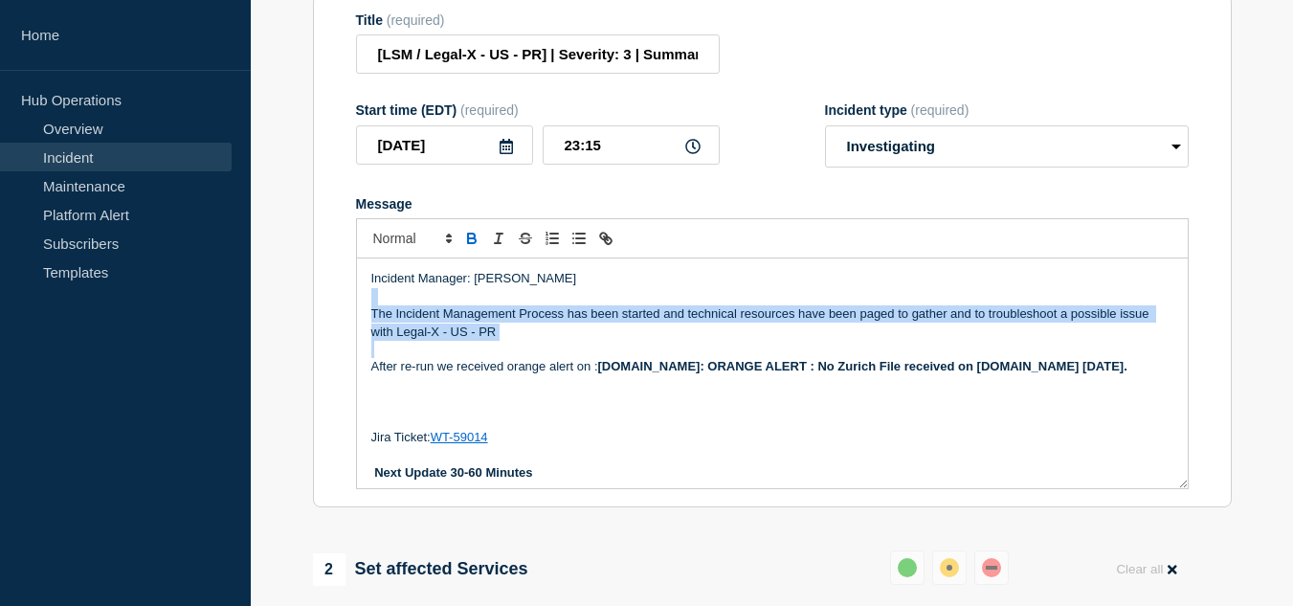
drag, startPoint x: 533, startPoint y: 361, endPoint x: 352, endPoint y: 313, distance: 187.1
click at [352, 313] on section "Title (required) [LSM / Legal-X - US - PR] | Severity: 3 | Summary: bottomline.…" at bounding box center [772, 251] width 919 height 514
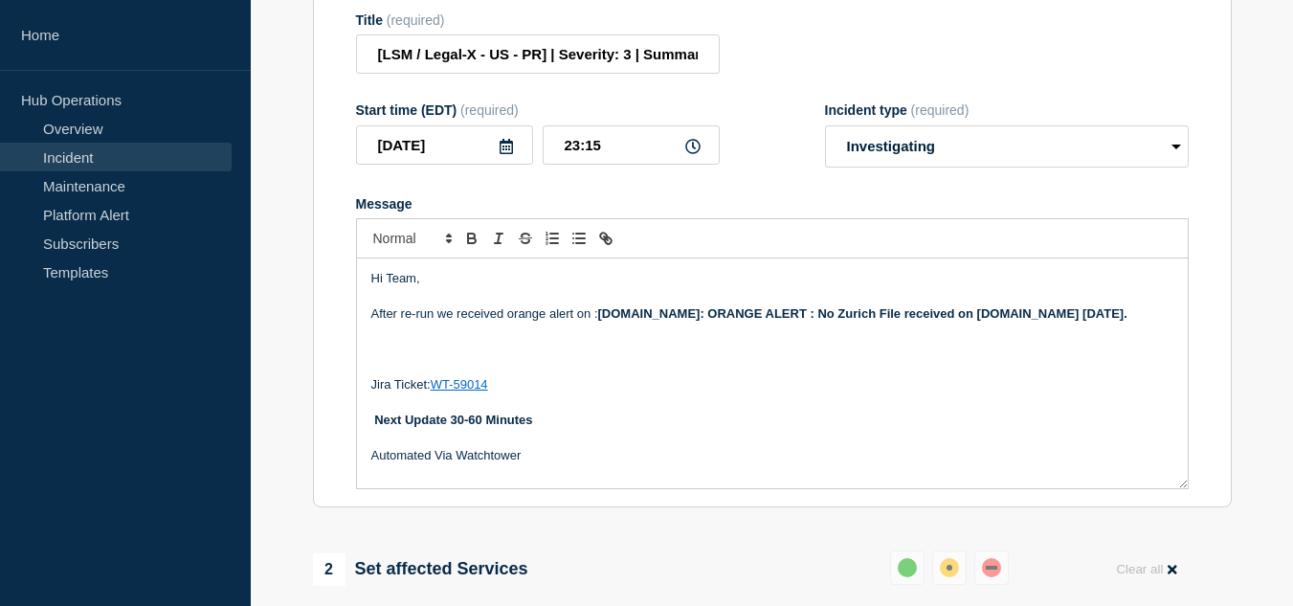
click at [435, 305] on p "Message" at bounding box center [772, 296] width 802 height 17
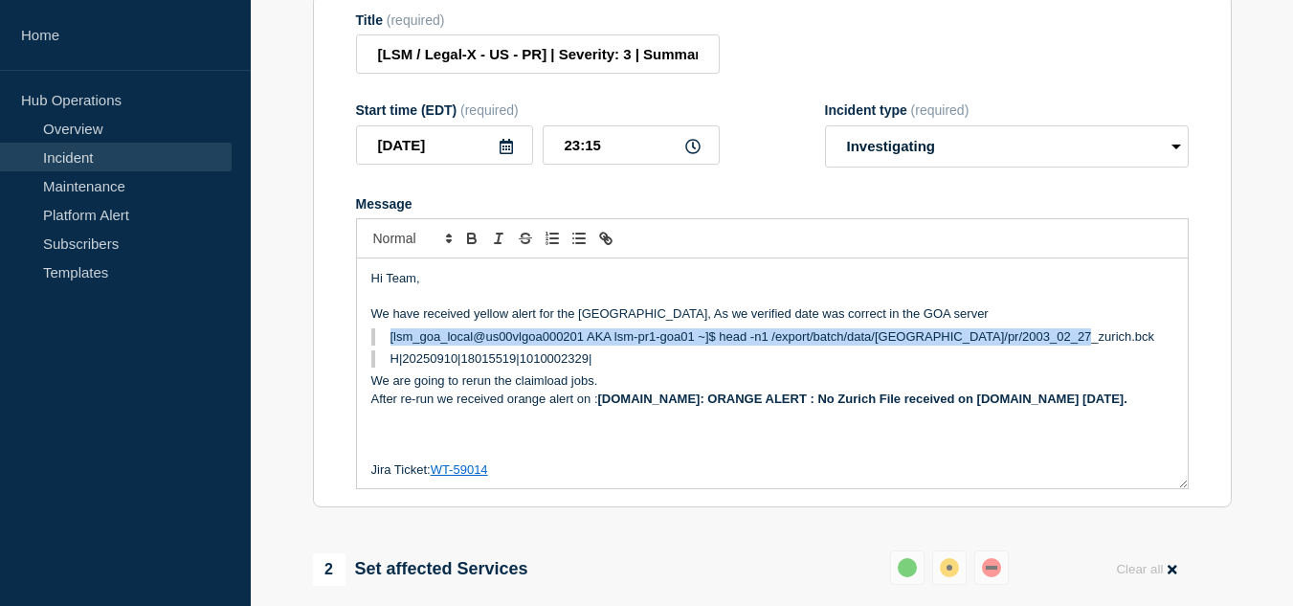
drag, startPoint x: 1088, startPoint y: 348, endPoint x: 364, endPoint y: 357, distance: 724.4
click at [364, 357] on div "Hi Team, We have received yellow alert for the zurich, As we verified date was …" at bounding box center [772, 373] width 831 height 230
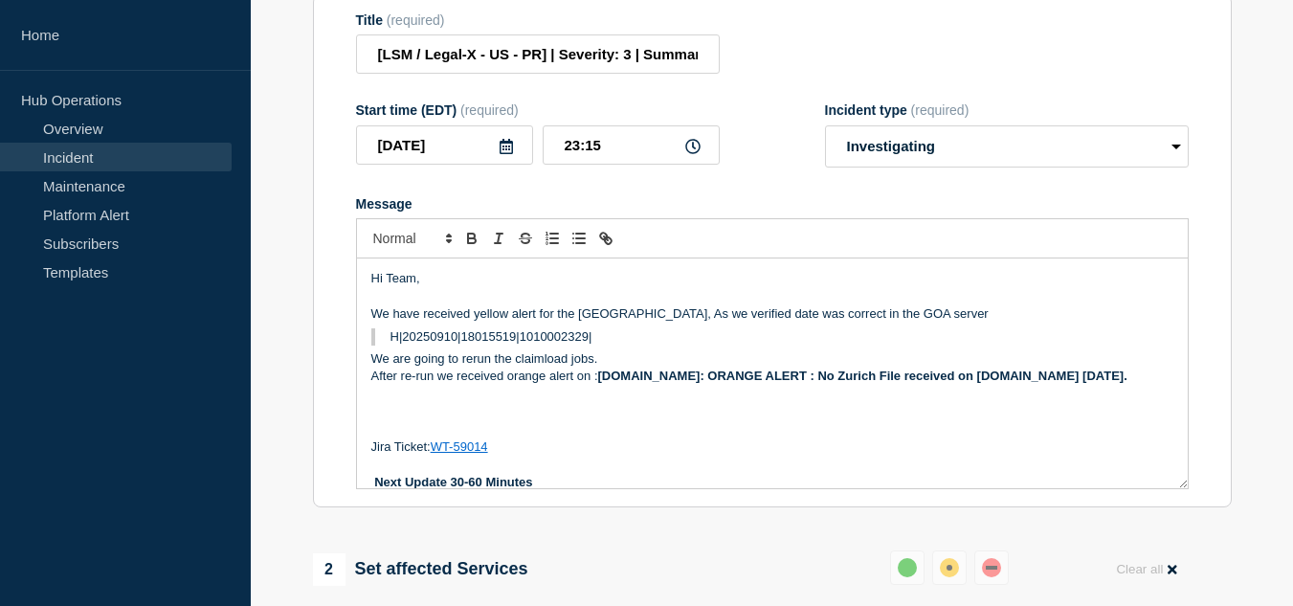
click at [392, 363] on div "Hi Team, We have received yellow alert for the zurich, As we verified date was …" at bounding box center [772, 373] width 831 height 230
click at [393, 367] on p "We are going to rerun the claimload jobs." at bounding box center [772, 358] width 802 height 17
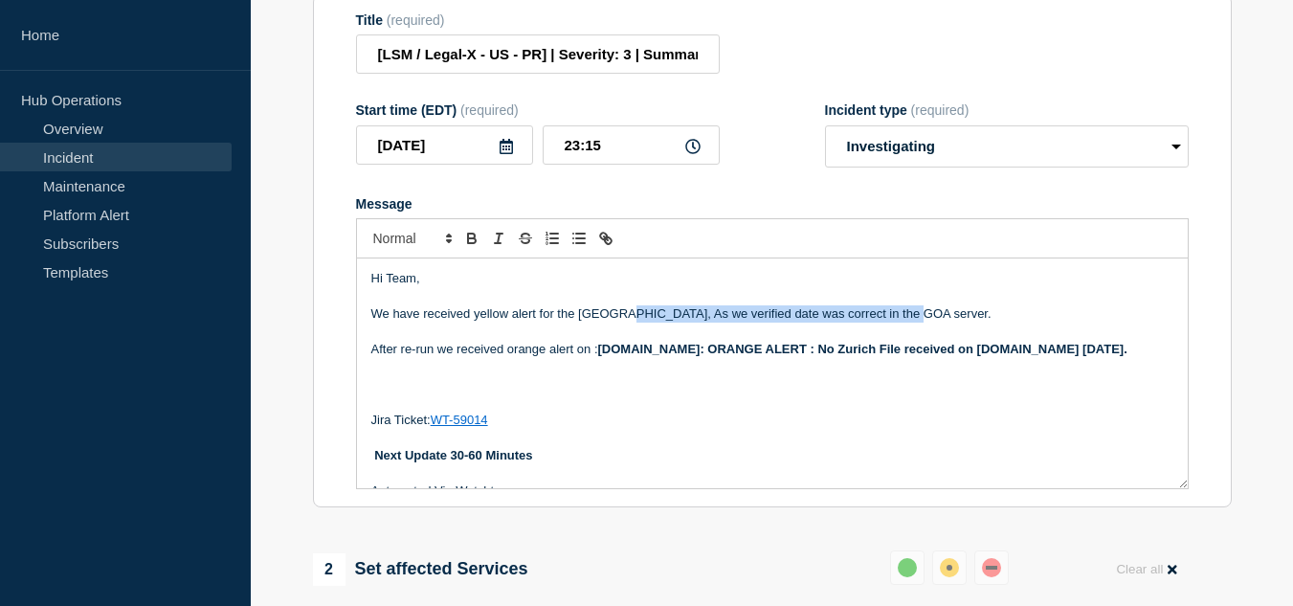
click at [615, 322] on p "We have received yellow alert for the zurich, As we verified date was correct i…" at bounding box center [772, 313] width 802 height 17
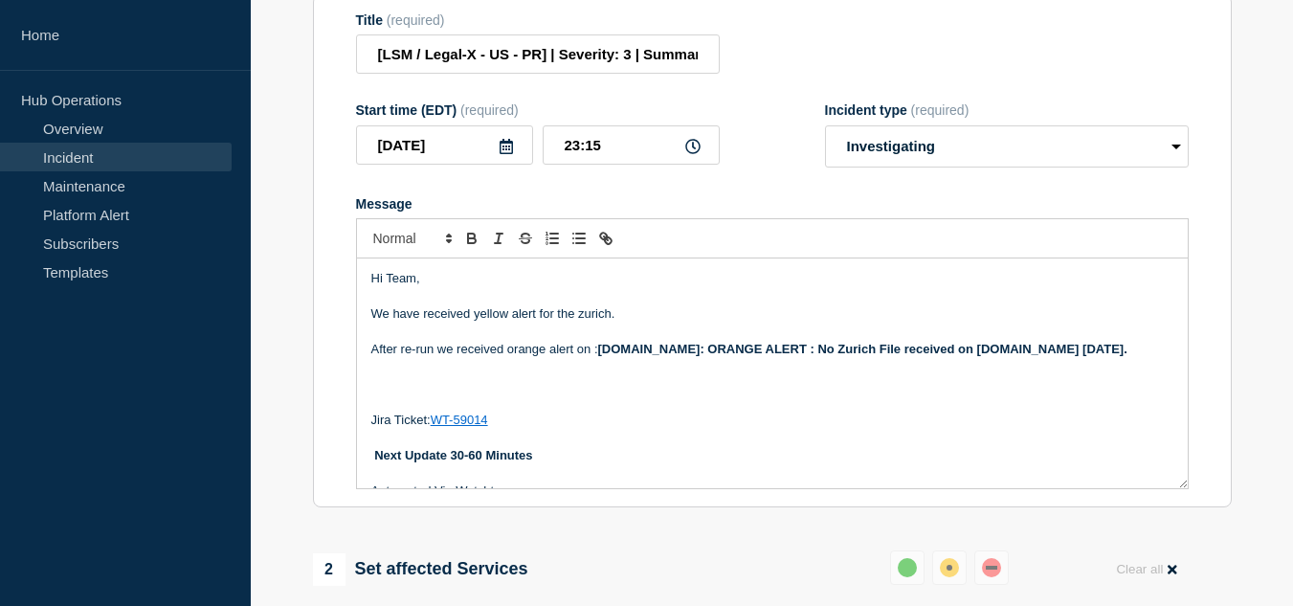
click at [587, 358] on p "After re-run we received orange alert on : bottomline.legal-x.com: ORANGE ALERT…" at bounding box center [772, 349] width 802 height 17
click at [436, 358] on p "After re-run we received orange alert on : bottomline.legal-x.com: ORANGE ALERT…" at bounding box center [772, 349] width 802 height 17
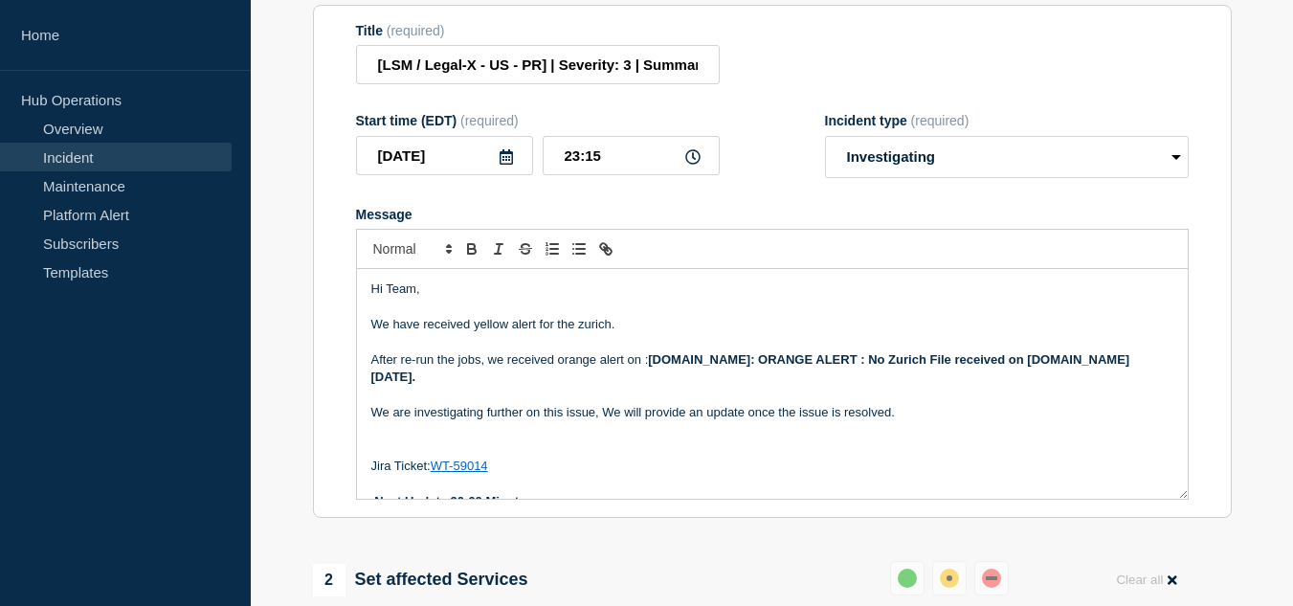
click at [515, 351] on p "Message" at bounding box center [772, 342] width 802 height 17
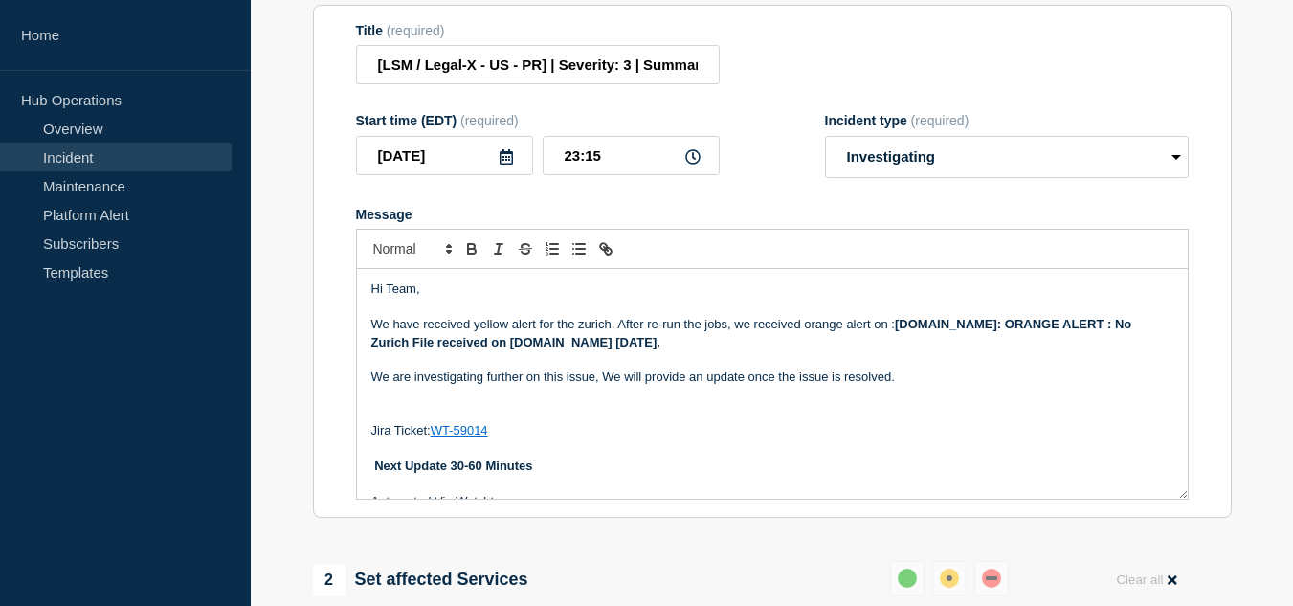
click at [790, 368] on p "Message" at bounding box center [772, 359] width 802 height 17
click at [933, 386] on p "We are investigating further on this issue, We will provide an update once the …" at bounding box center [772, 376] width 802 height 17
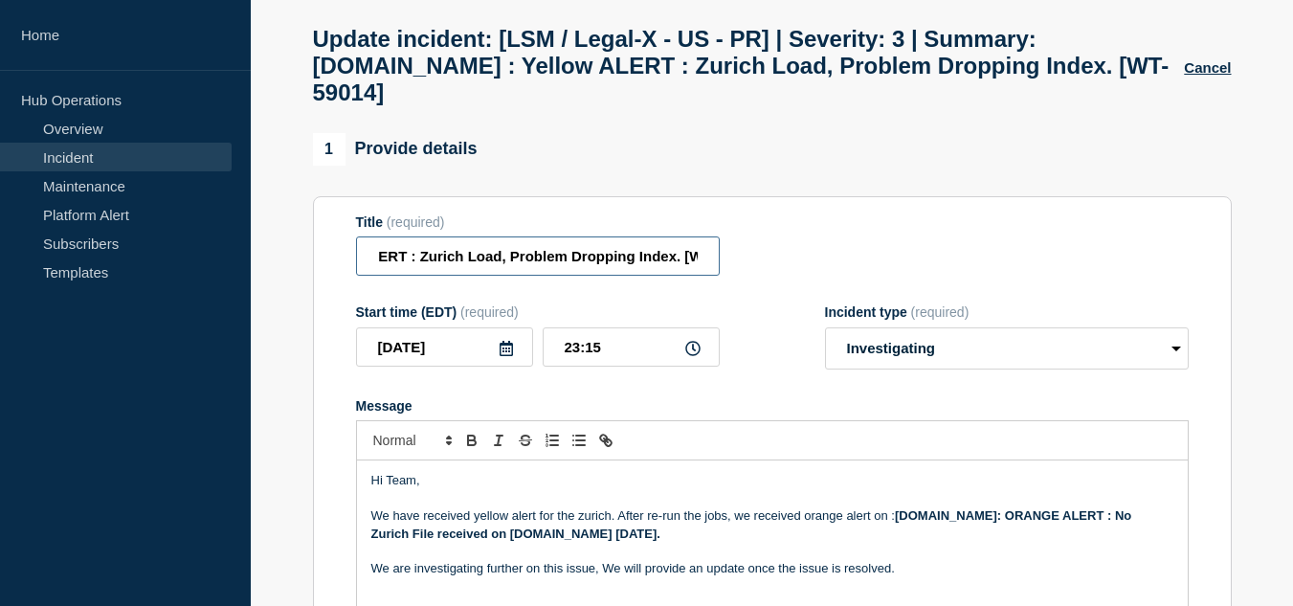
scroll to position [0, 638]
drag, startPoint x: 606, startPoint y: 278, endPoint x: 830, endPoint y: 266, distance: 224.2
click at [830, 266] on div "Title (required) [LSM / Legal-X - US - PR] | Severity: 3 | Summary: bottomline.…" at bounding box center [772, 245] width 832 height 62
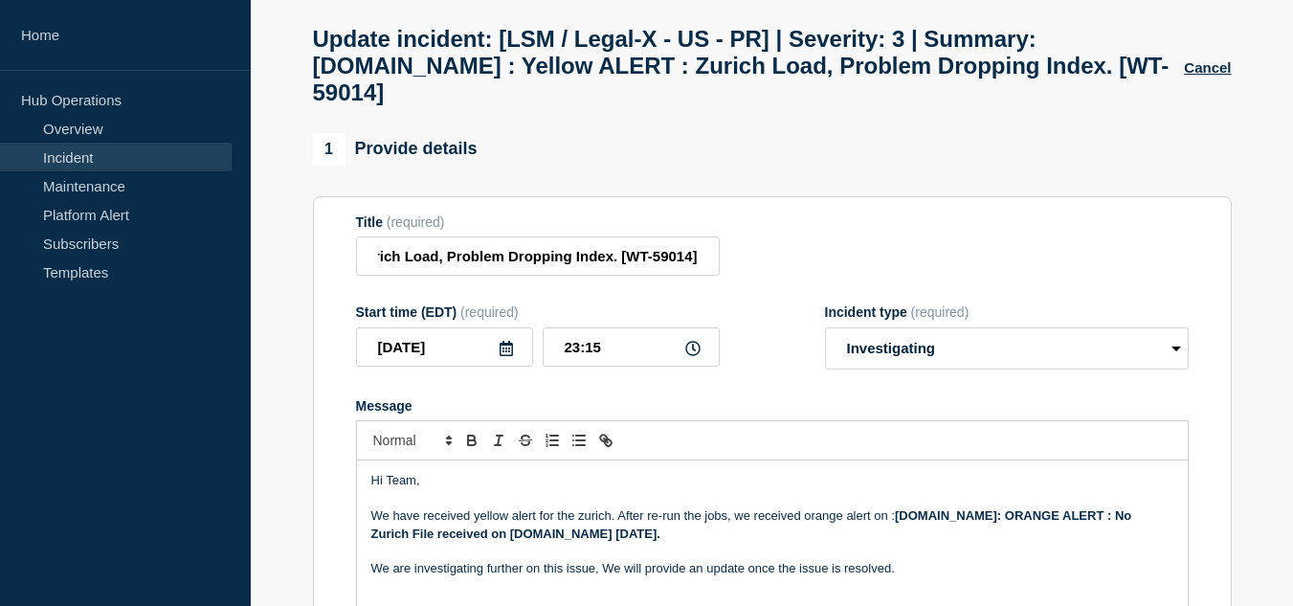
scroll to position [0, 0]
click at [830, 266] on div "Title (required) [LSM / Legal-X - US - PR] | Severity: 3 | Summary: bottomline.…" at bounding box center [772, 245] width 832 height 62
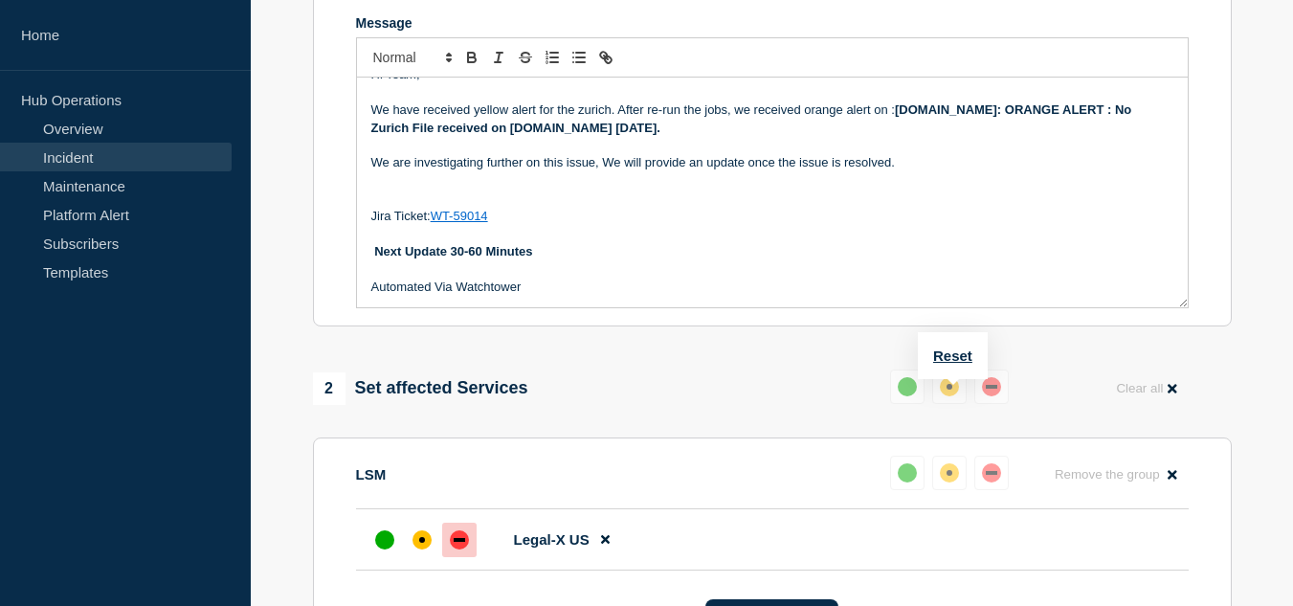
scroll to position [659, 0]
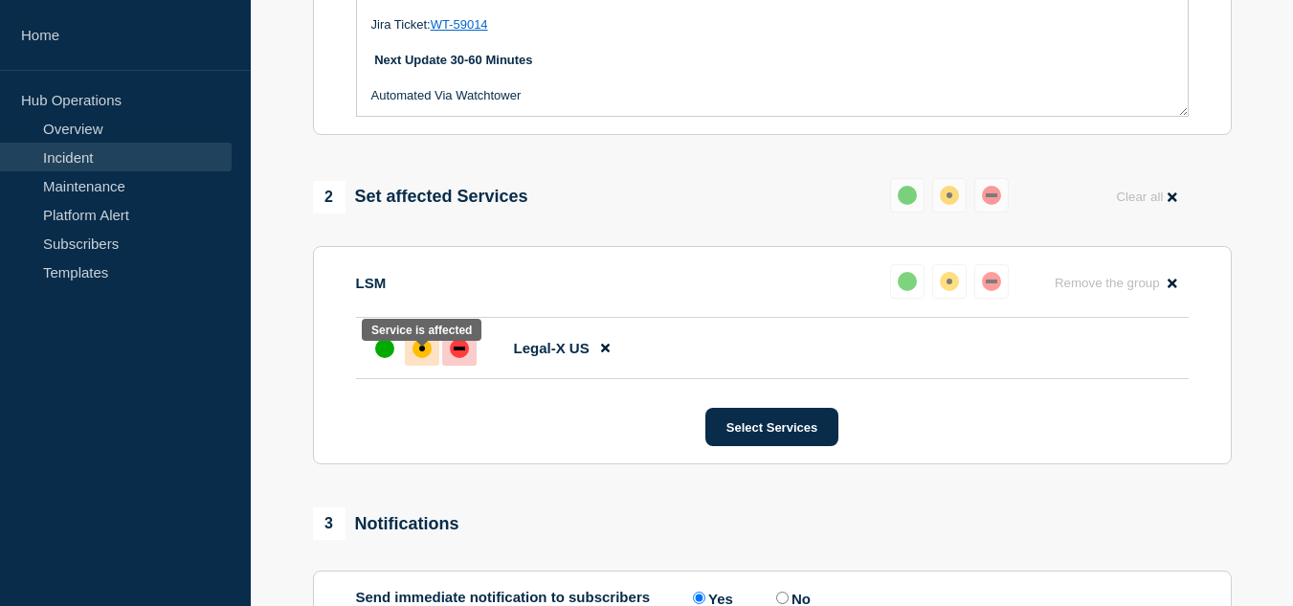
click at [431, 358] on div "affected" at bounding box center [421, 348] width 19 height 19
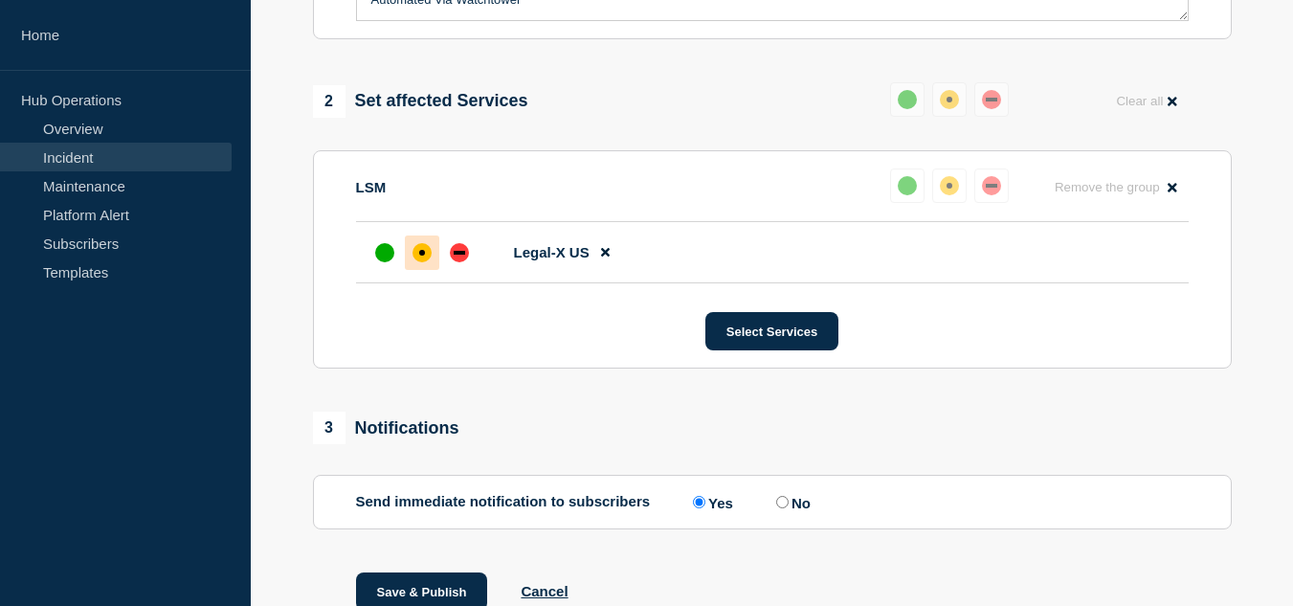
scroll to position [851, 0]
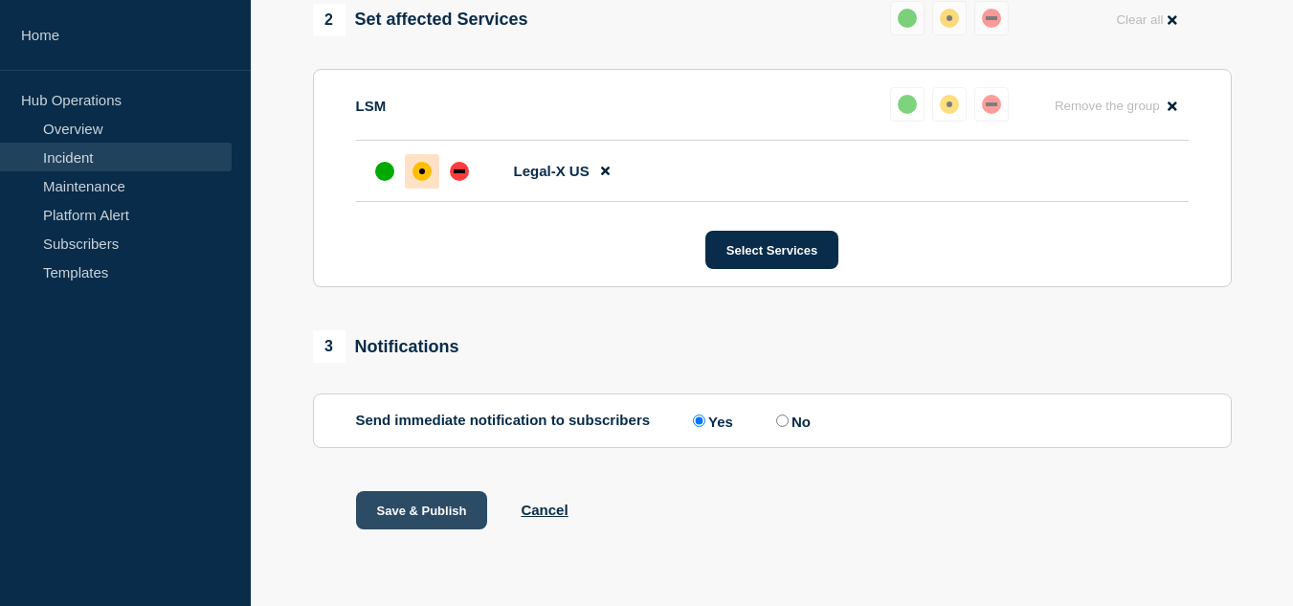
click at [413, 512] on button "Save & Publish" at bounding box center [422, 510] width 132 height 38
